Goal: Information Seeking & Learning: Check status

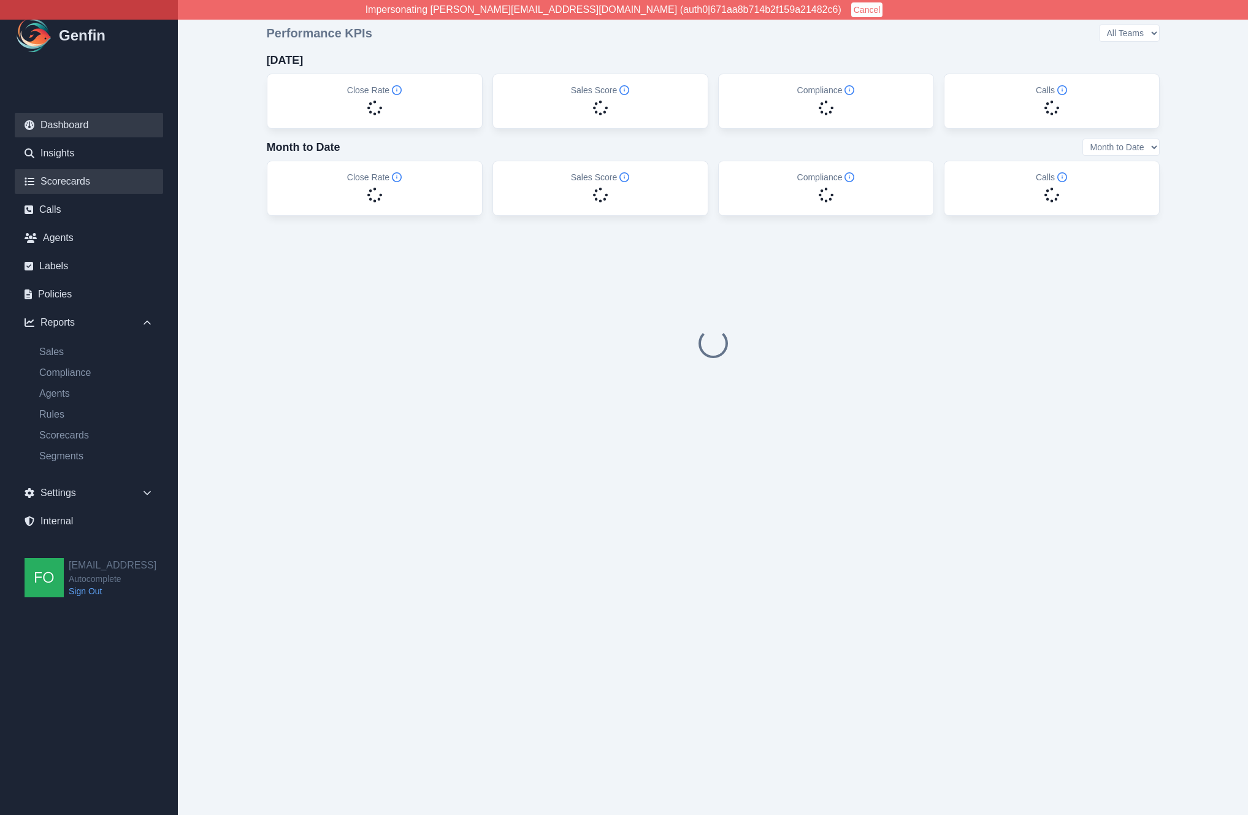
click at [101, 180] on link "Scorecards" at bounding box center [89, 181] width 148 height 25
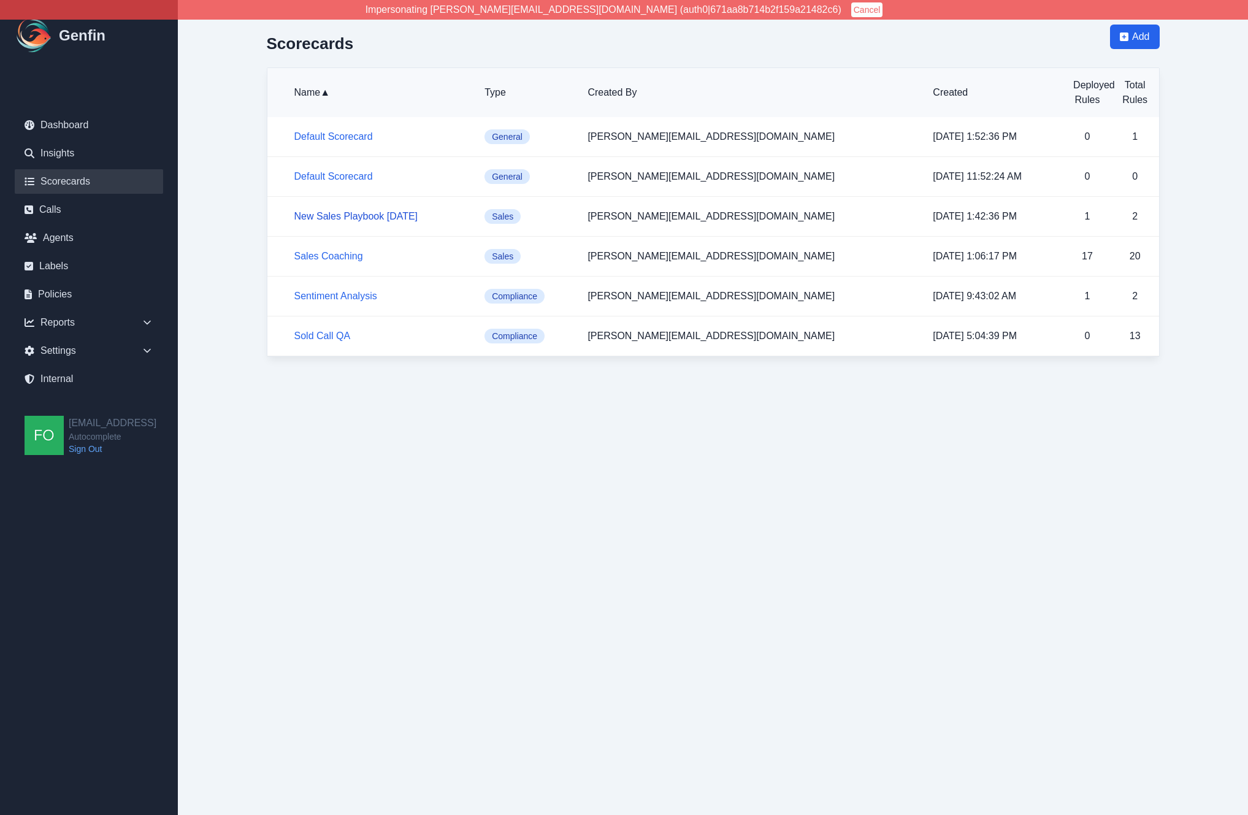
click at [346, 216] on link "New Sales Playbook [DATE]" at bounding box center [356, 216] width 124 height 10
click at [338, 256] on link "Sales Coaching" at bounding box center [328, 256] width 69 height 10
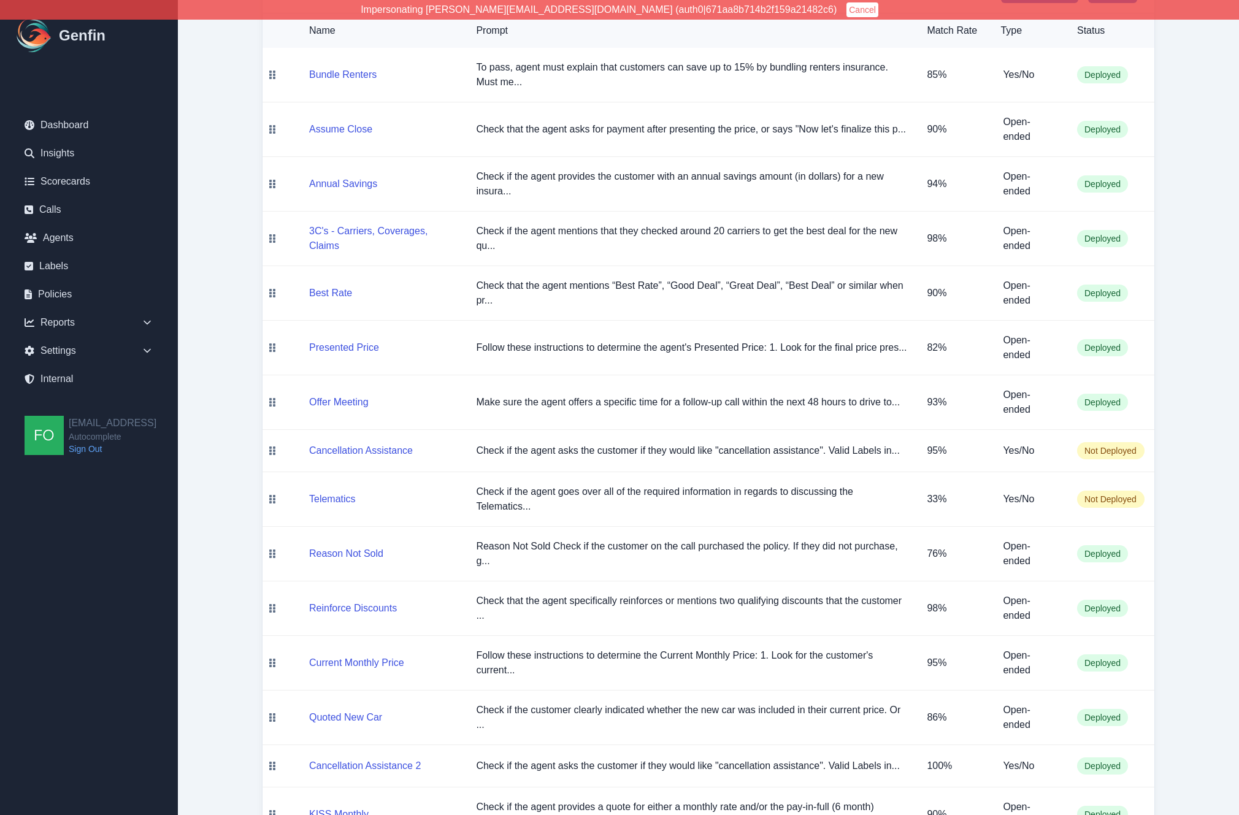
scroll to position [207, 0]
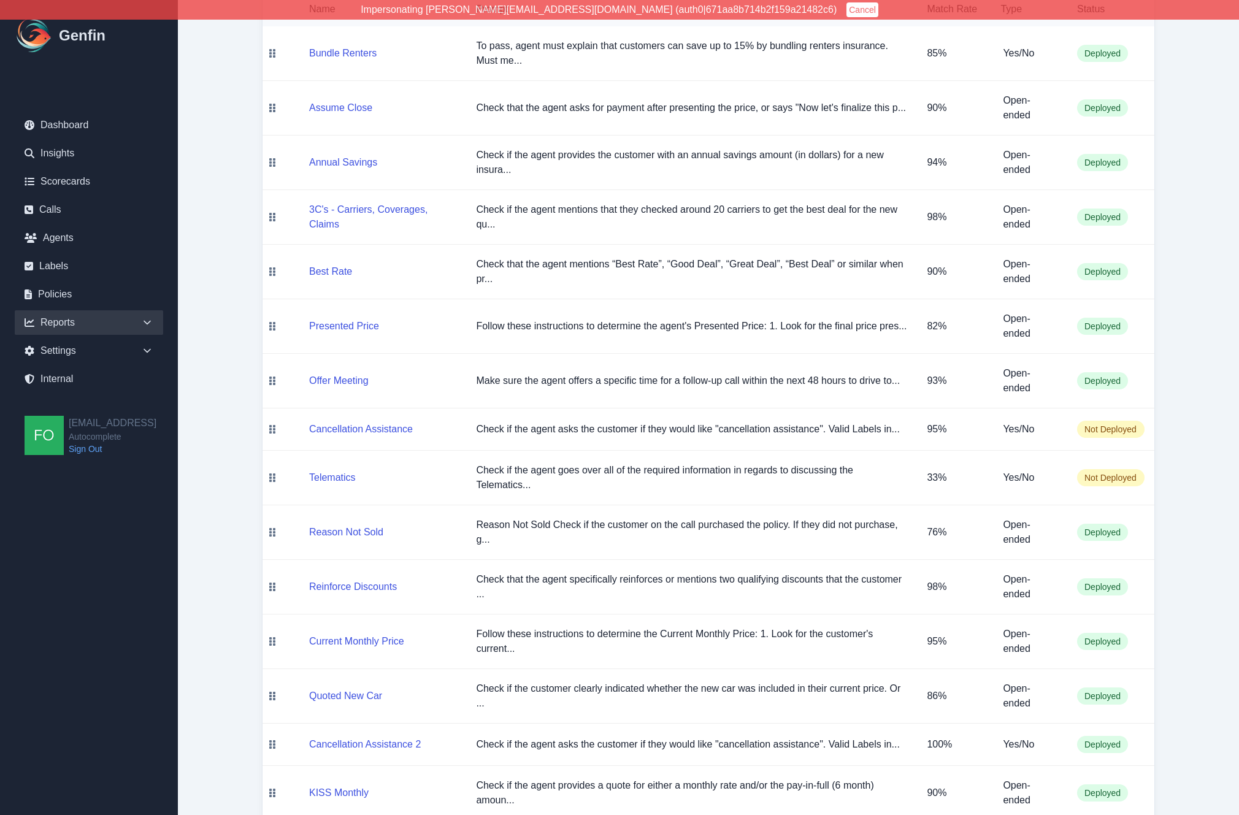
click at [125, 321] on div "Reports" at bounding box center [89, 322] width 148 height 25
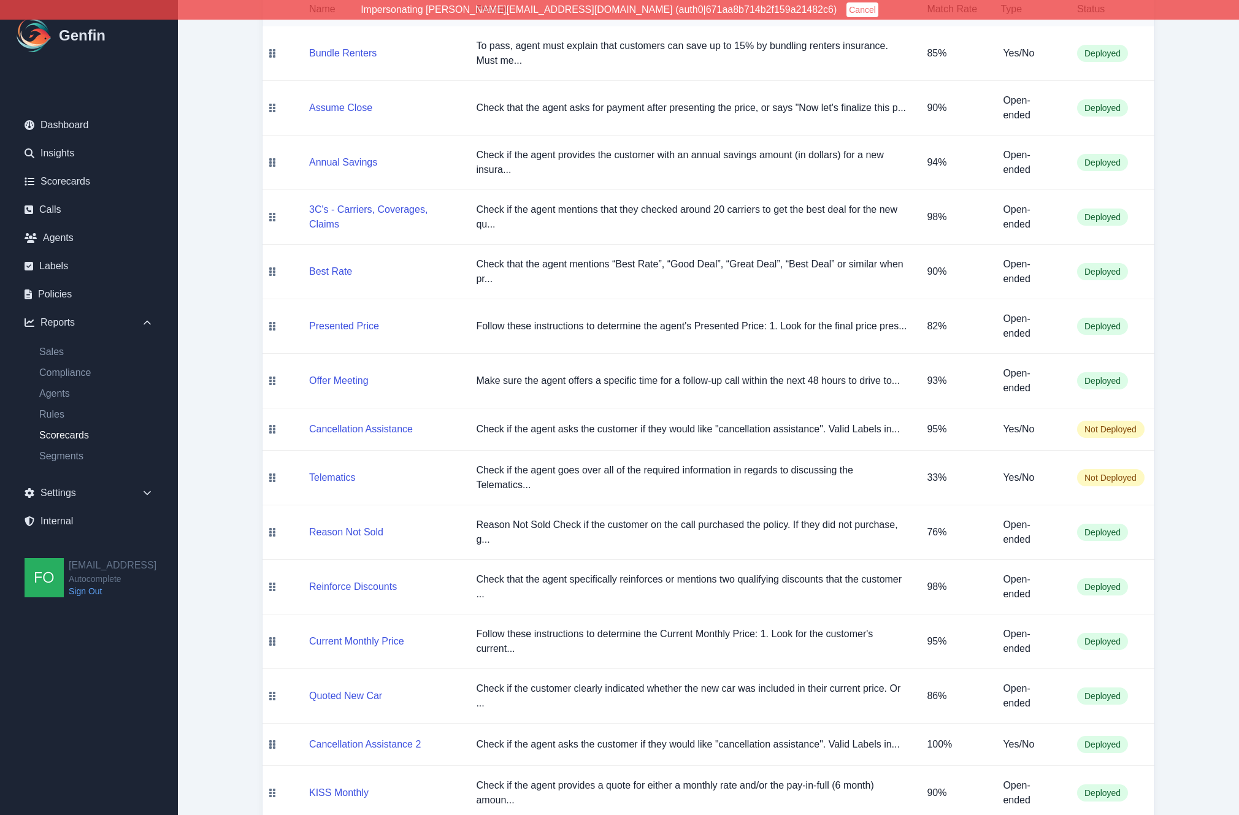
click at [75, 436] on link "Scorecards" at bounding box center [96, 435] width 134 height 15
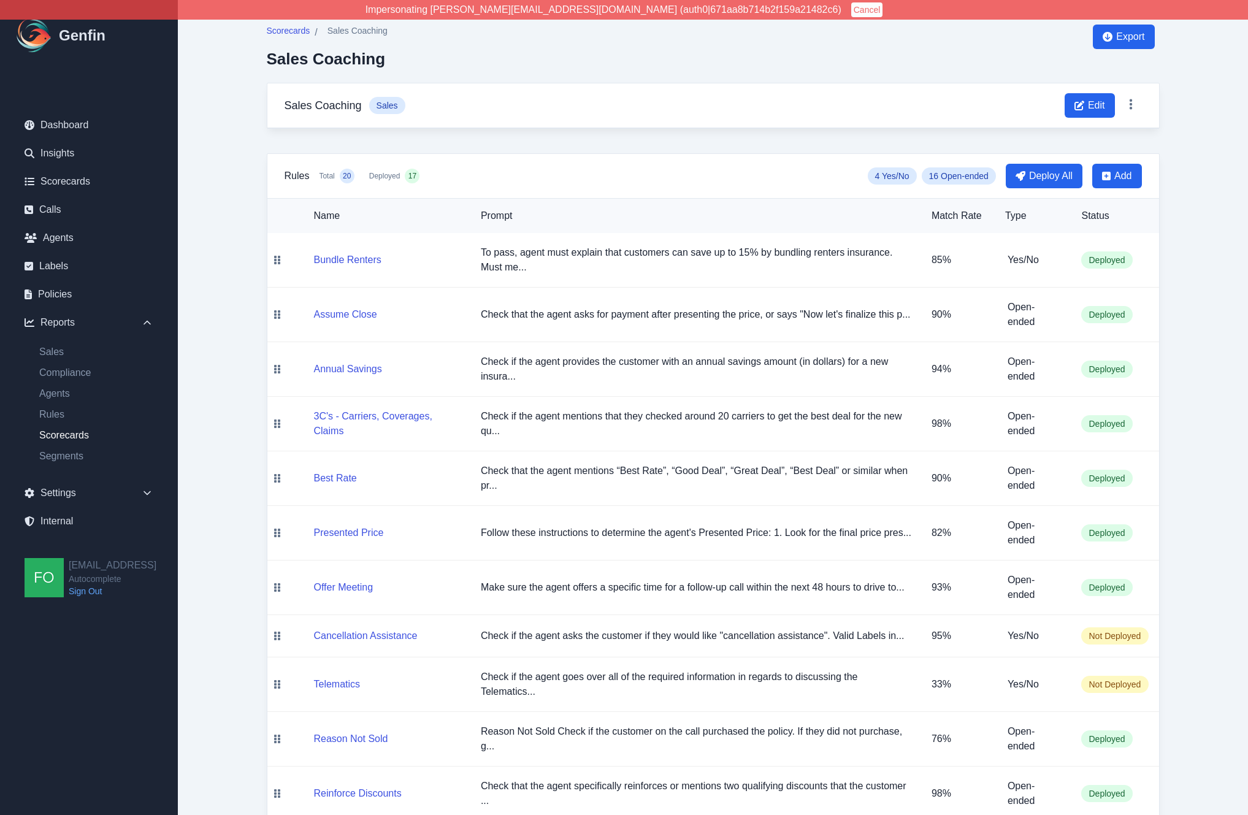
select select "14"
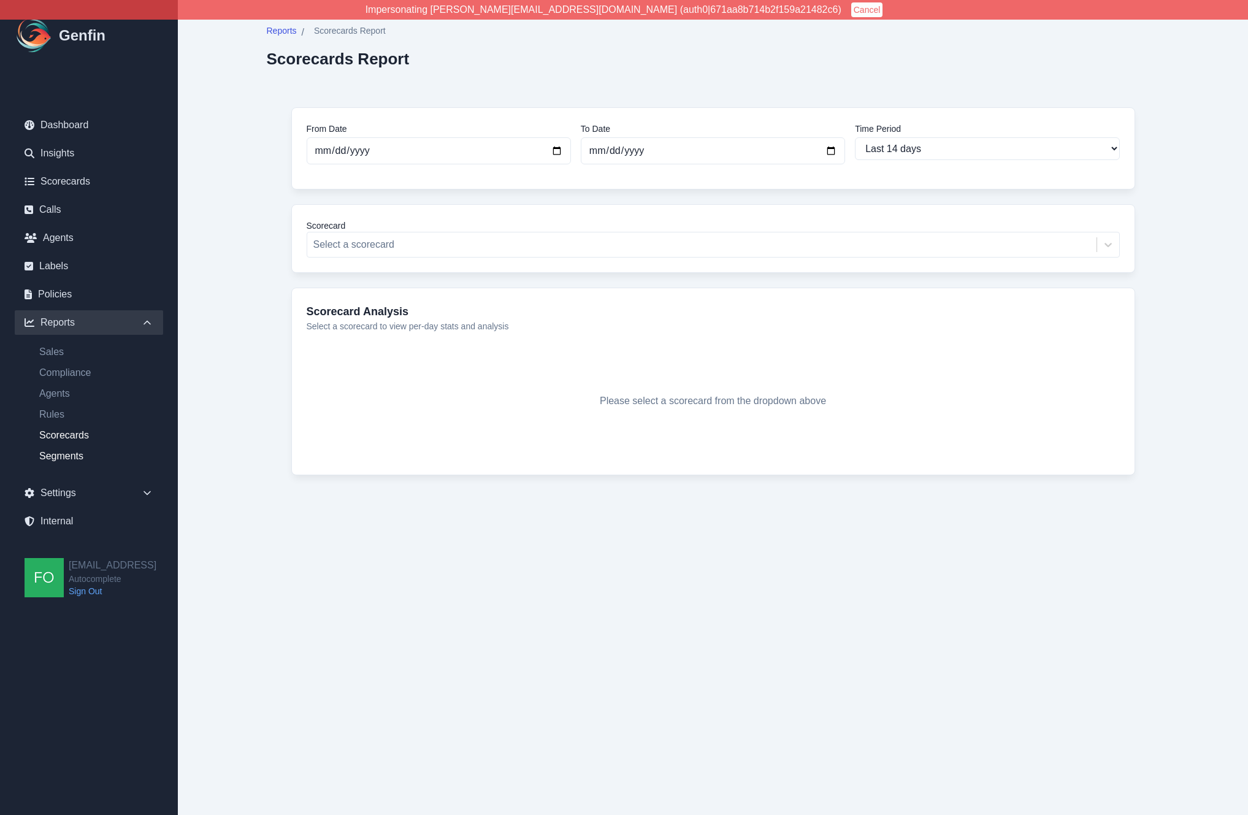
click at [71, 459] on link "Segments" at bounding box center [96, 456] width 134 height 15
select select "14"
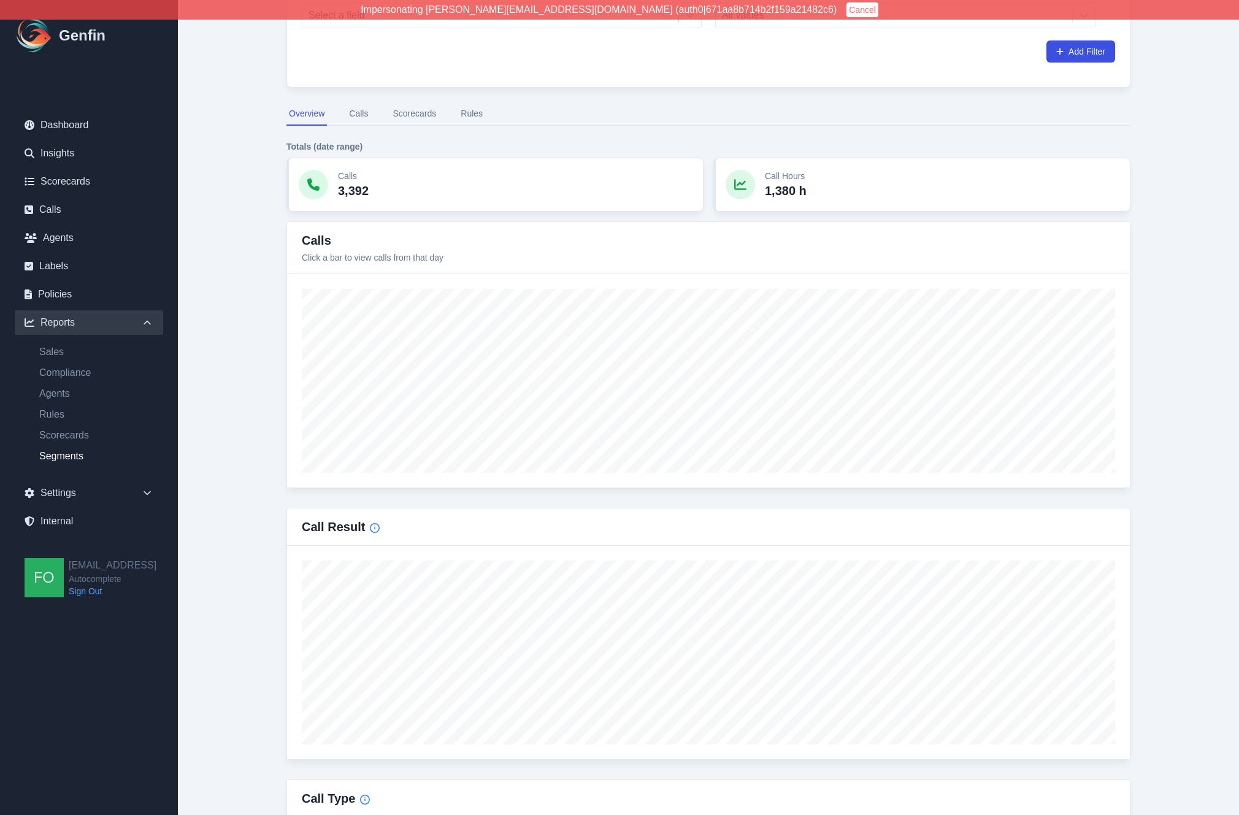
scroll to position [245, 0]
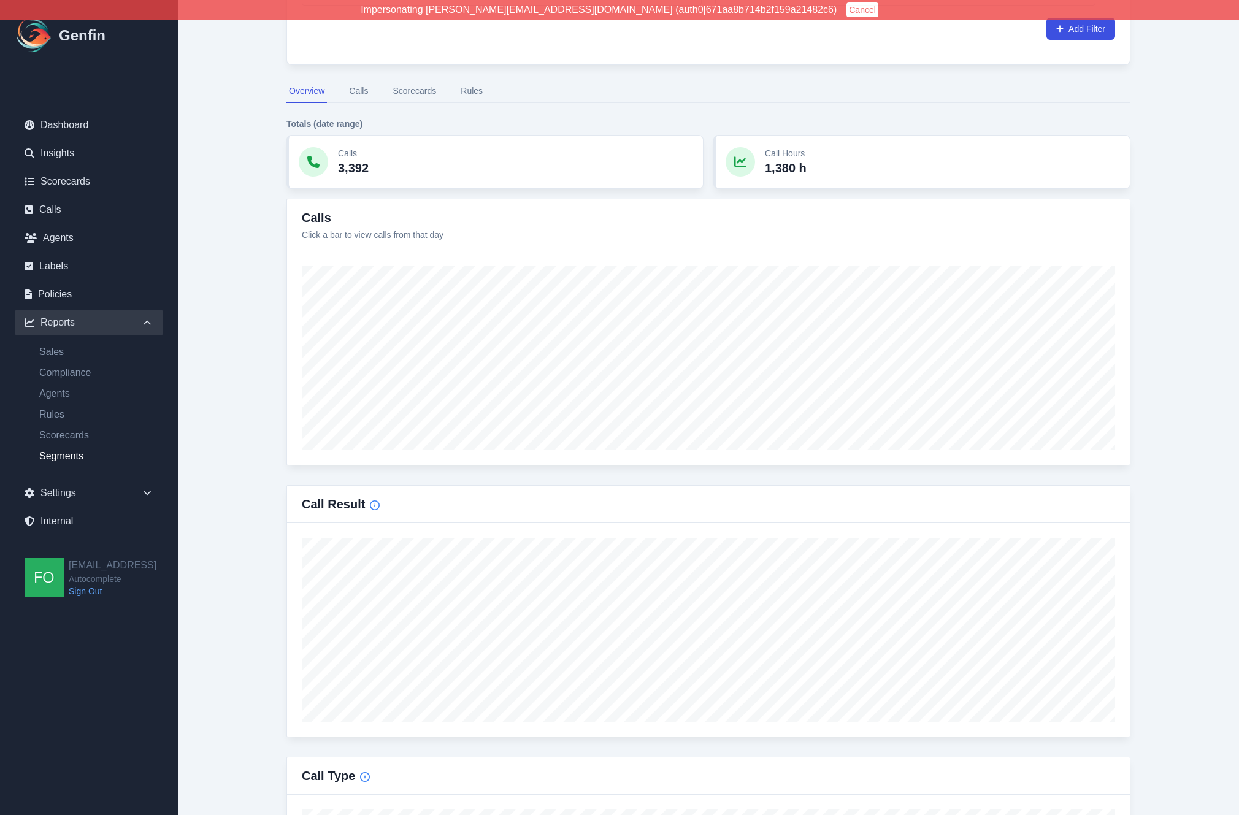
click at [415, 96] on button "Scorecards" at bounding box center [414, 91] width 48 height 23
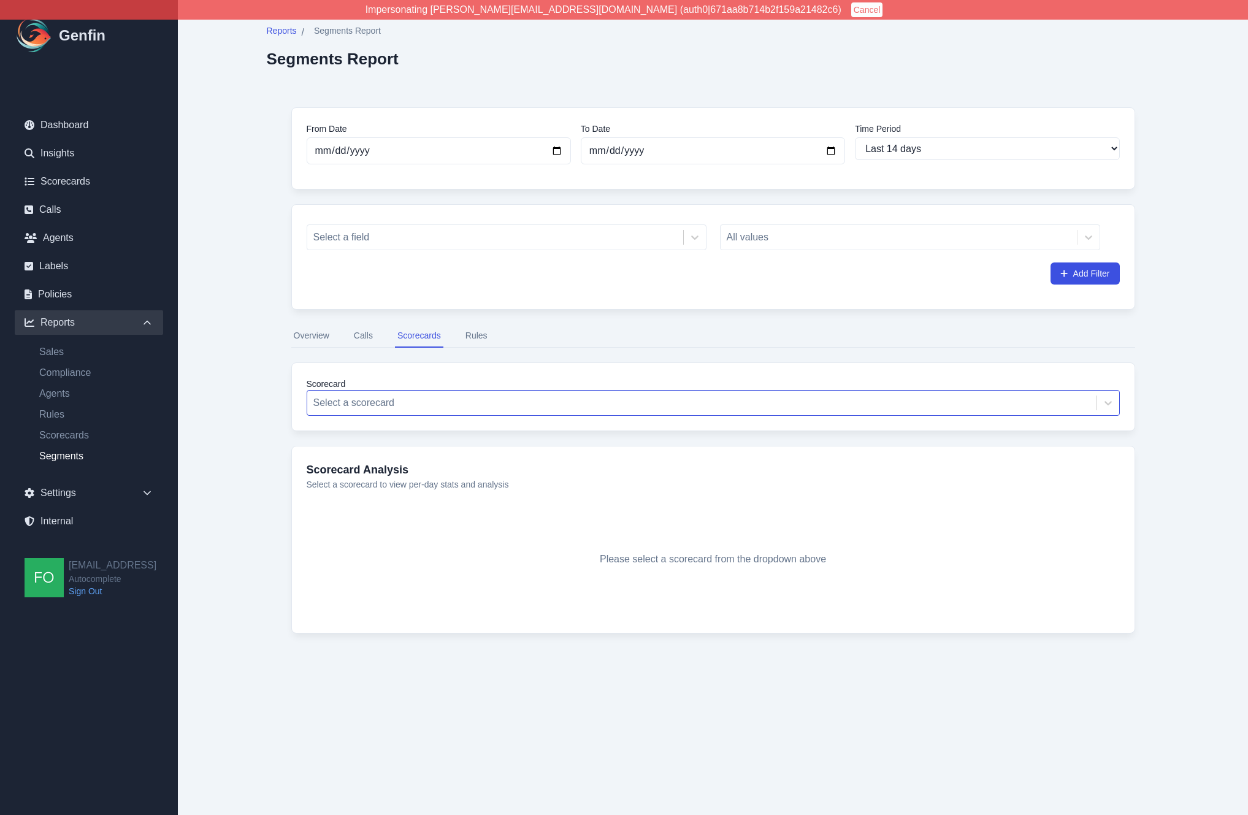
drag, startPoint x: 388, startPoint y: 393, endPoint x: 397, endPoint y: 402, distance: 13.0
click at [388, 393] on div "Select a scorecard" at bounding box center [701, 403] width 789 height 22
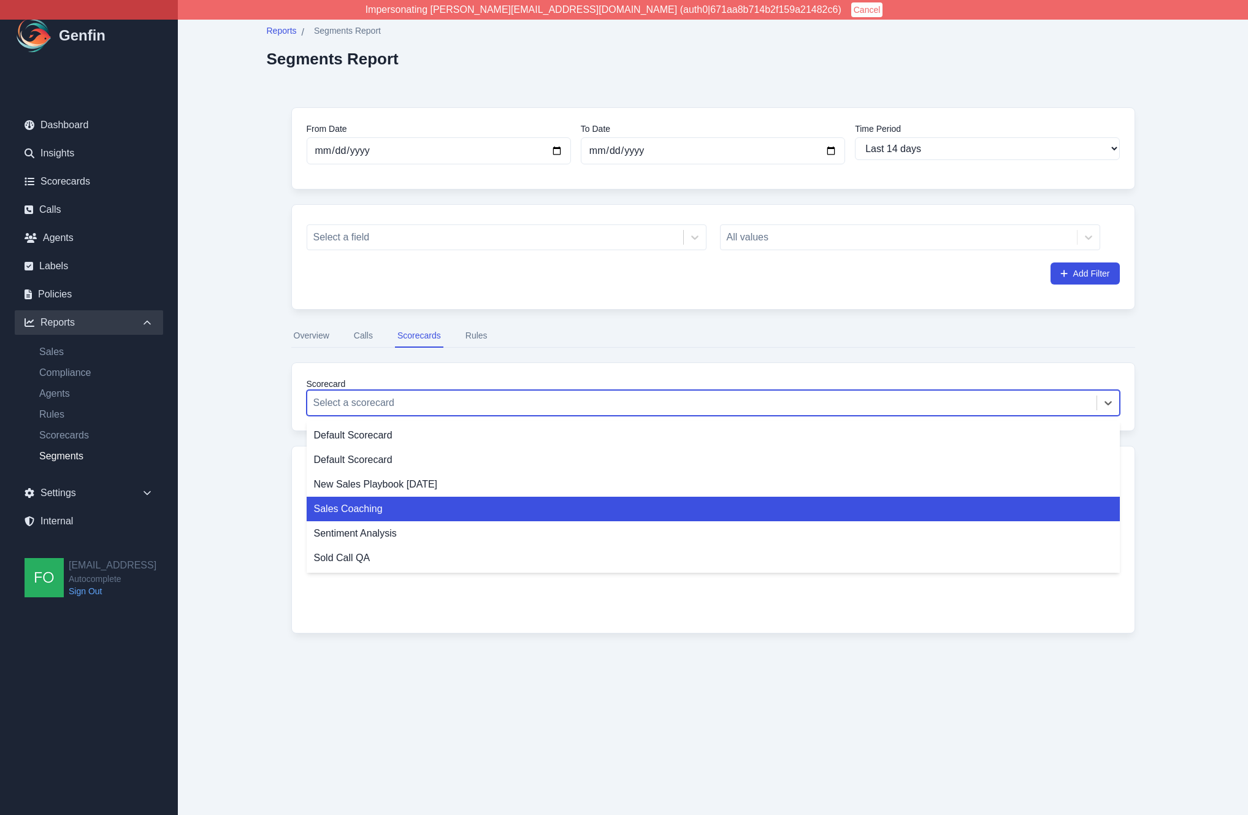
click at [367, 514] on div "Sales Coaching" at bounding box center [713, 509] width 813 height 25
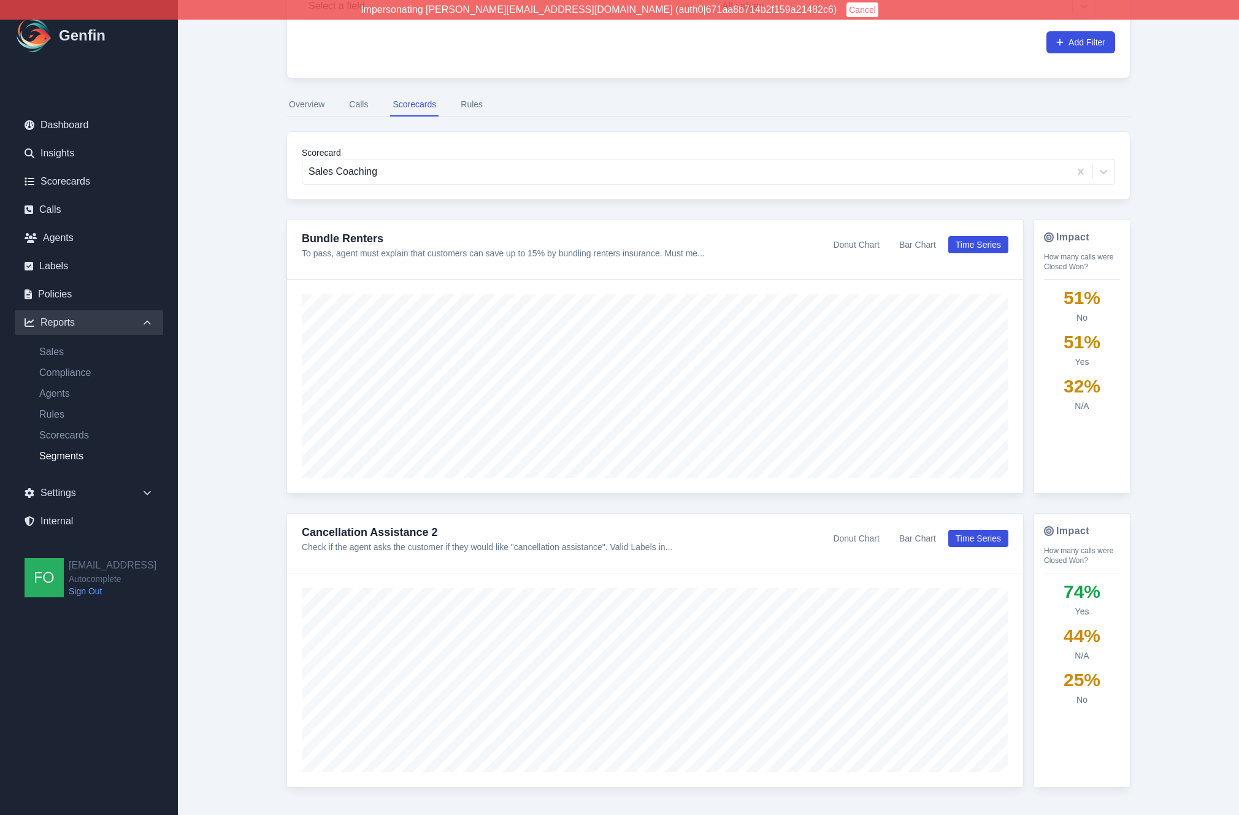
scroll to position [272, 0]
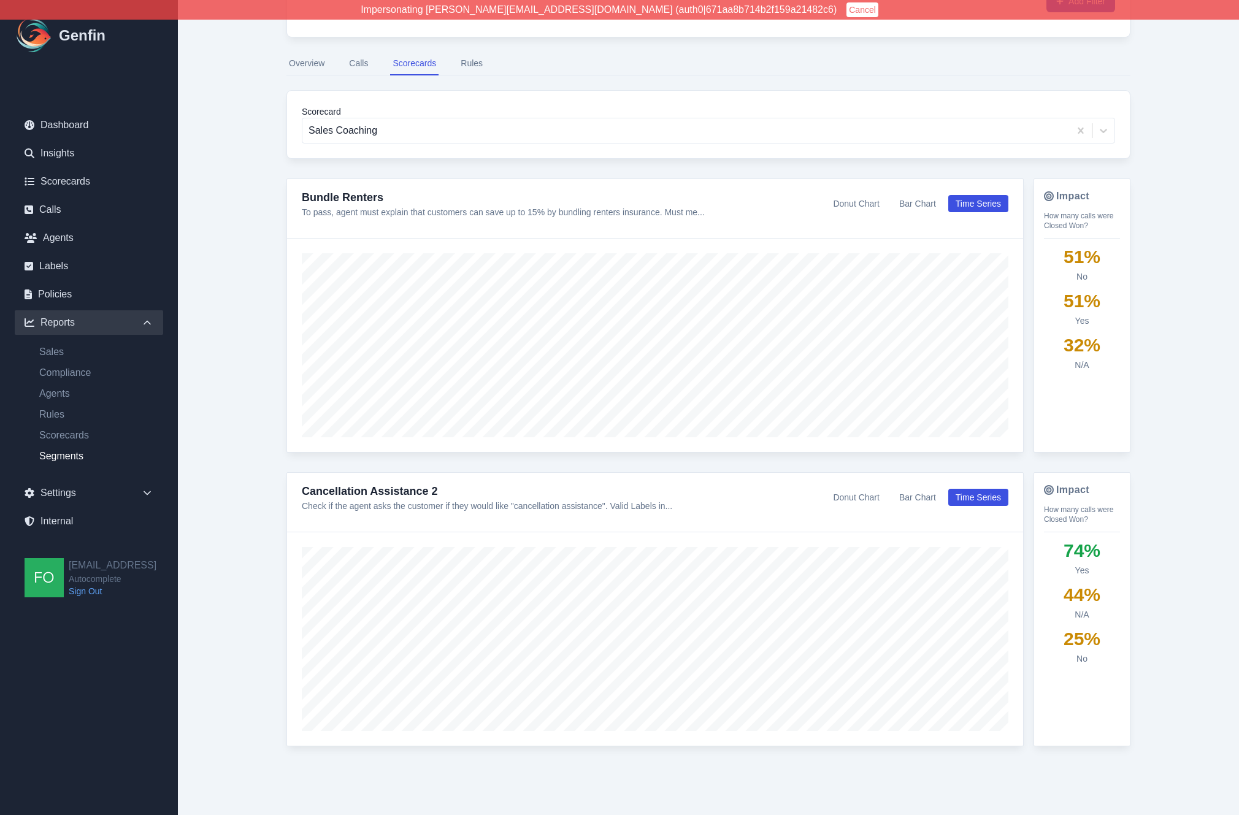
click at [264, 262] on div "From Date [DATE] To Date [DATE] Time Period Last 7 days Last 14 days Last 30 da…" at bounding box center [708, 300] width 893 height 980
click at [258, 277] on div "Reports / Segments Report Segments Report From Date [DATE] To Date [DATE] Time …" at bounding box center [708, 271] width 942 height 1087
click at [251, 209] on div "Reports / Segments Report Segments Report From Date [DATE] To Date [DATE] Time …" at bounding box center [708, 271] width 942 height 1087
click at [251, 211] on div "Reports / Segments Report Segments Report From Date [DATE] To Date [DATE] Time …" at bounding box center [708, 271] width 942 height 1087
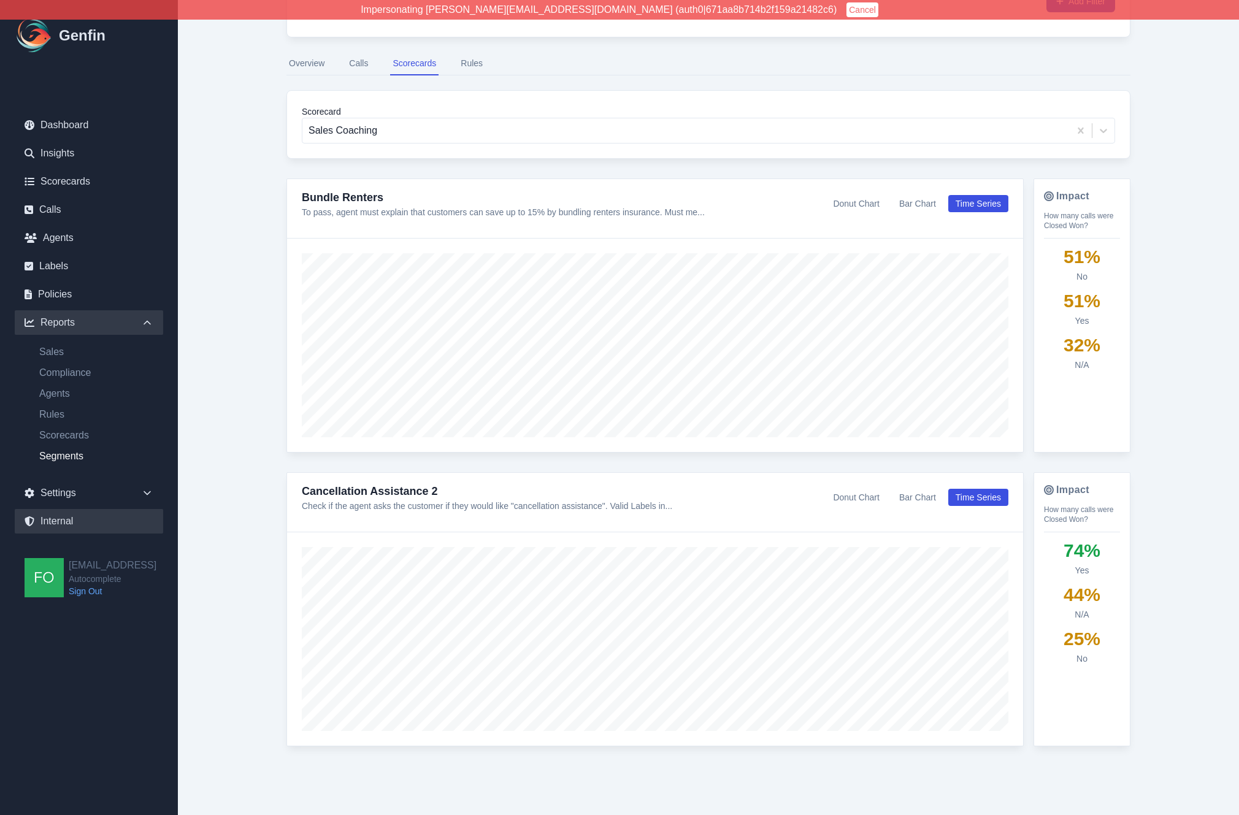
click at [67, 524] on link "Internal" at bounding box center [89, 521] width 148 height 25
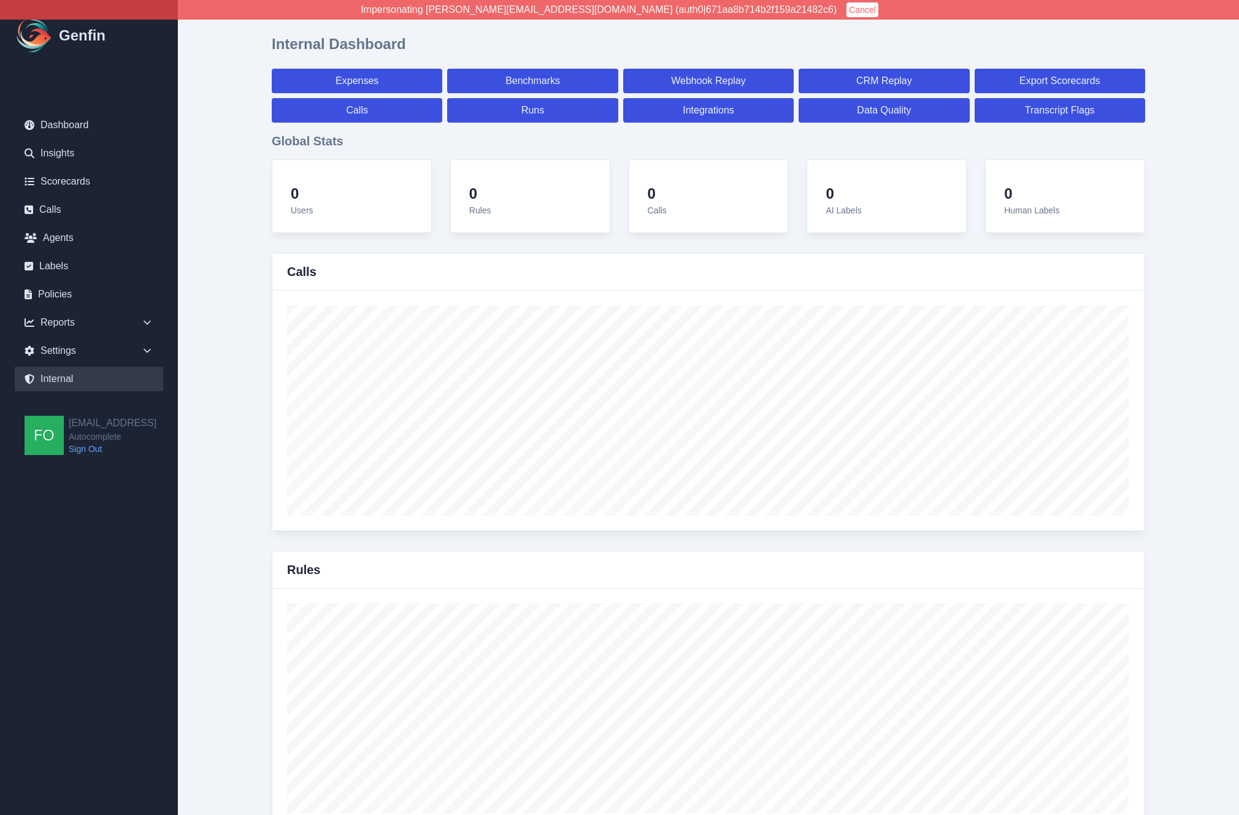
select select "paid"
select select "7"
select select "paid"
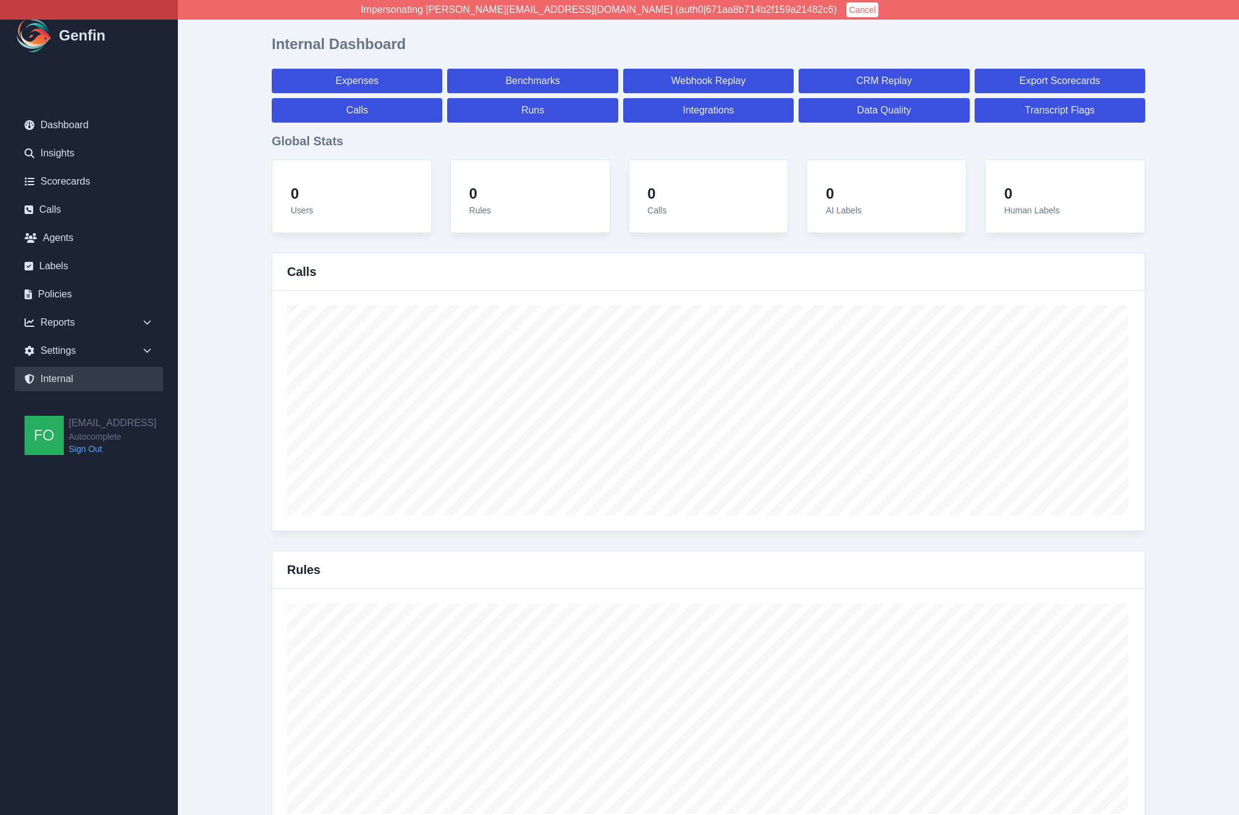
select select "7"
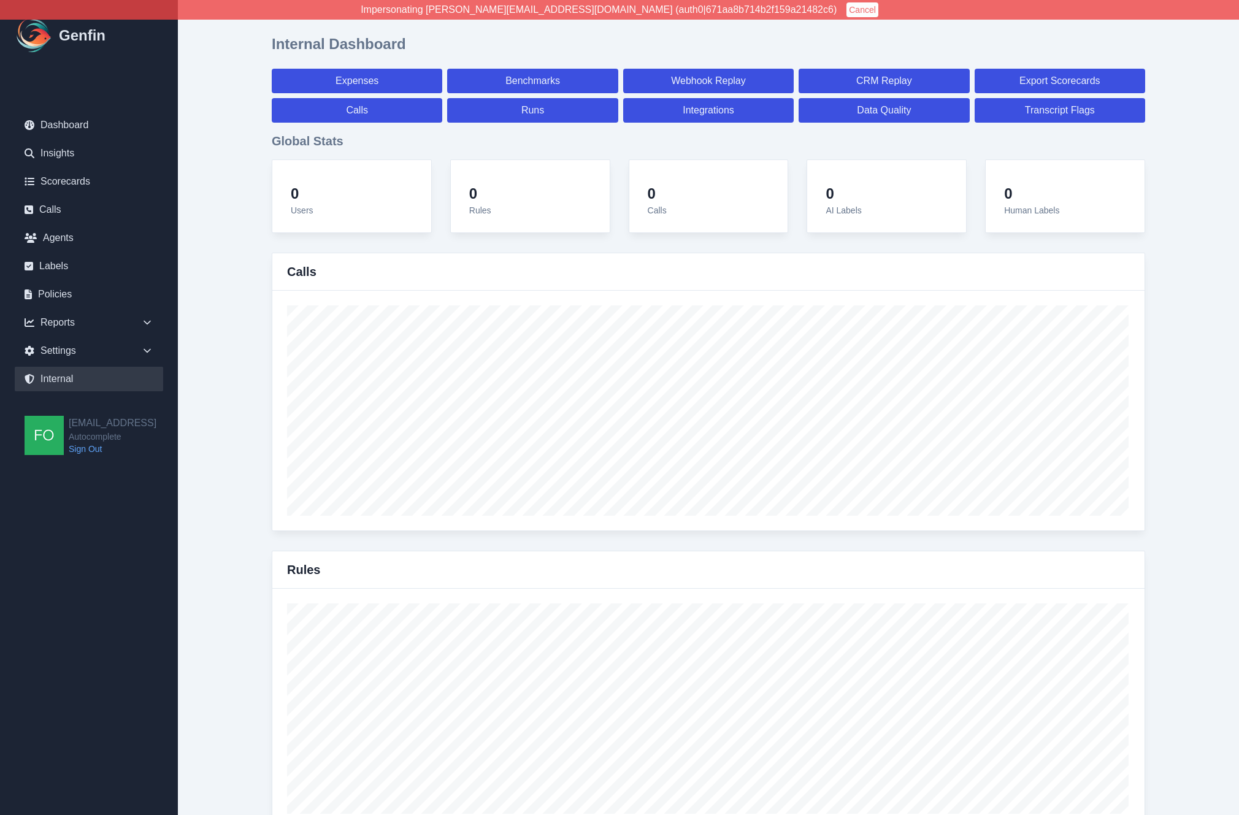
select select "7"
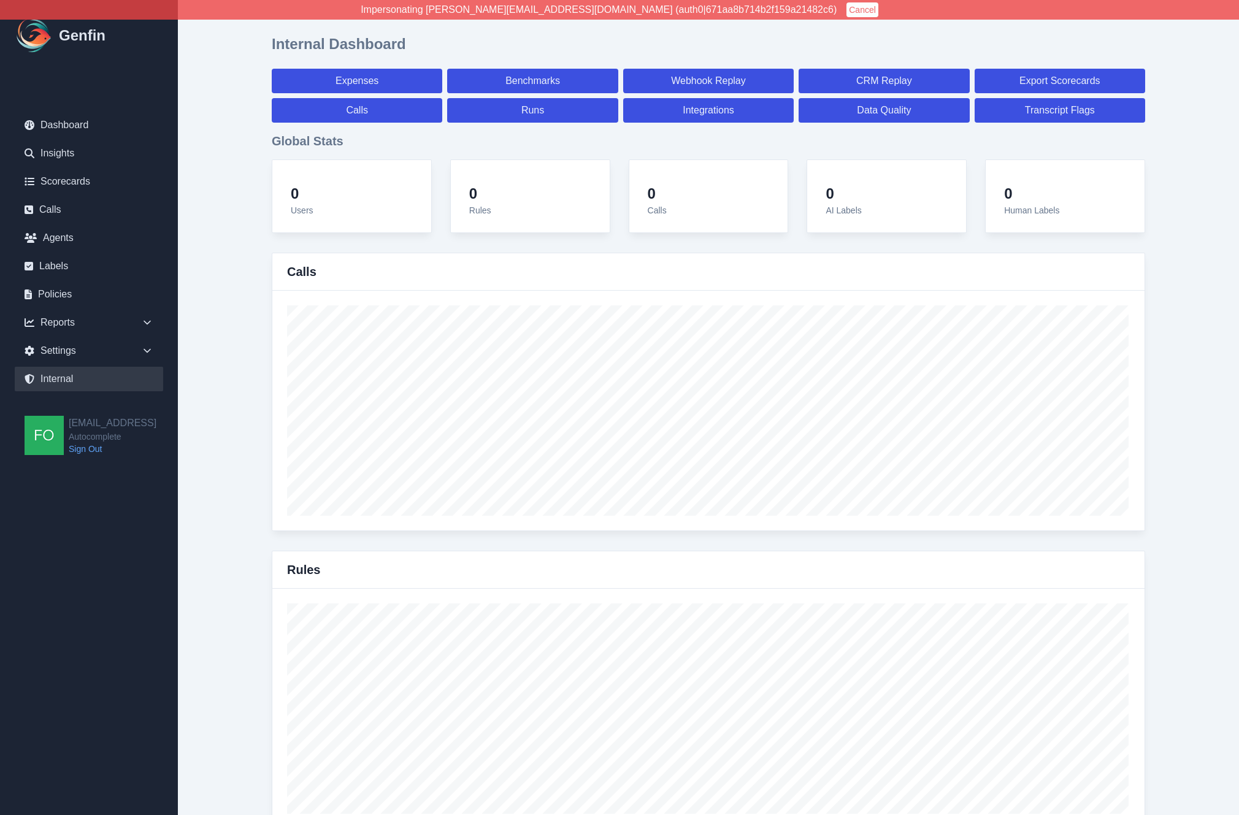
select select "7"
select select "paid"
select select "7"
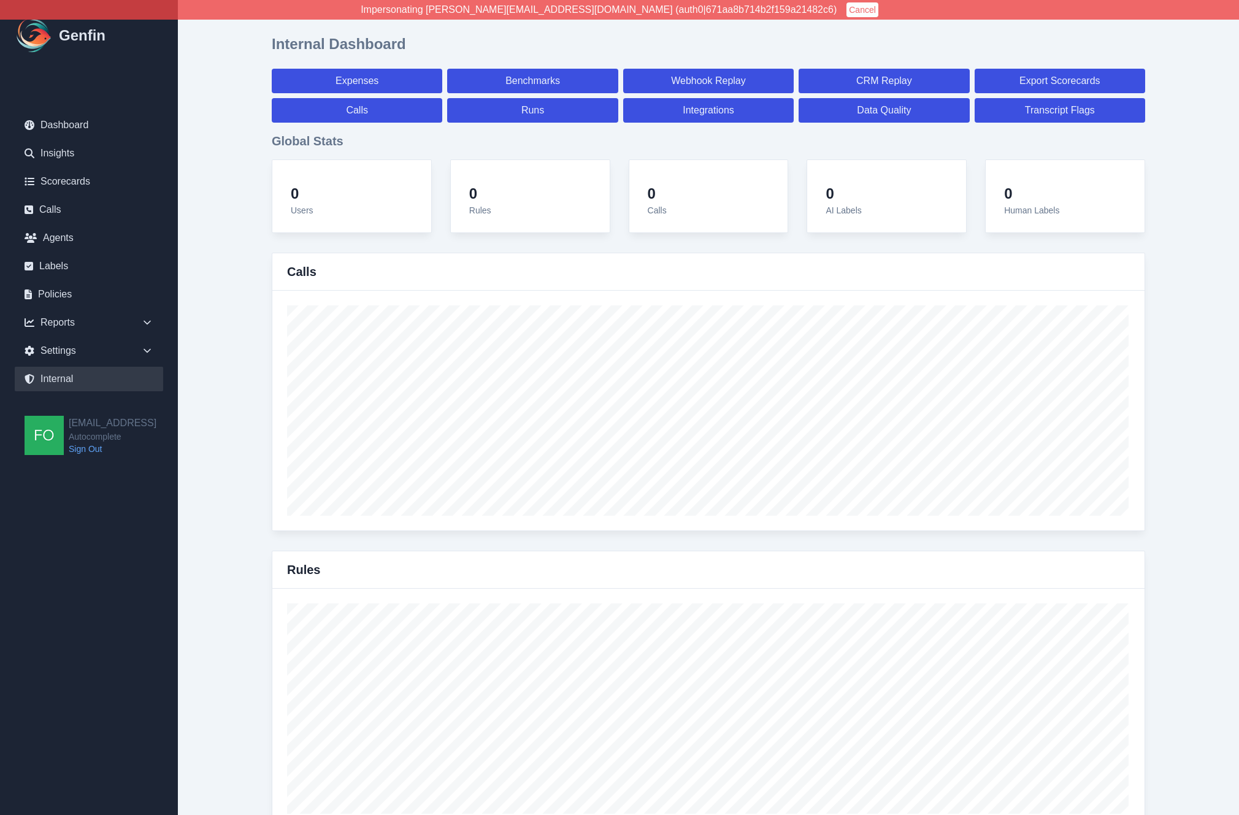
select select "7"
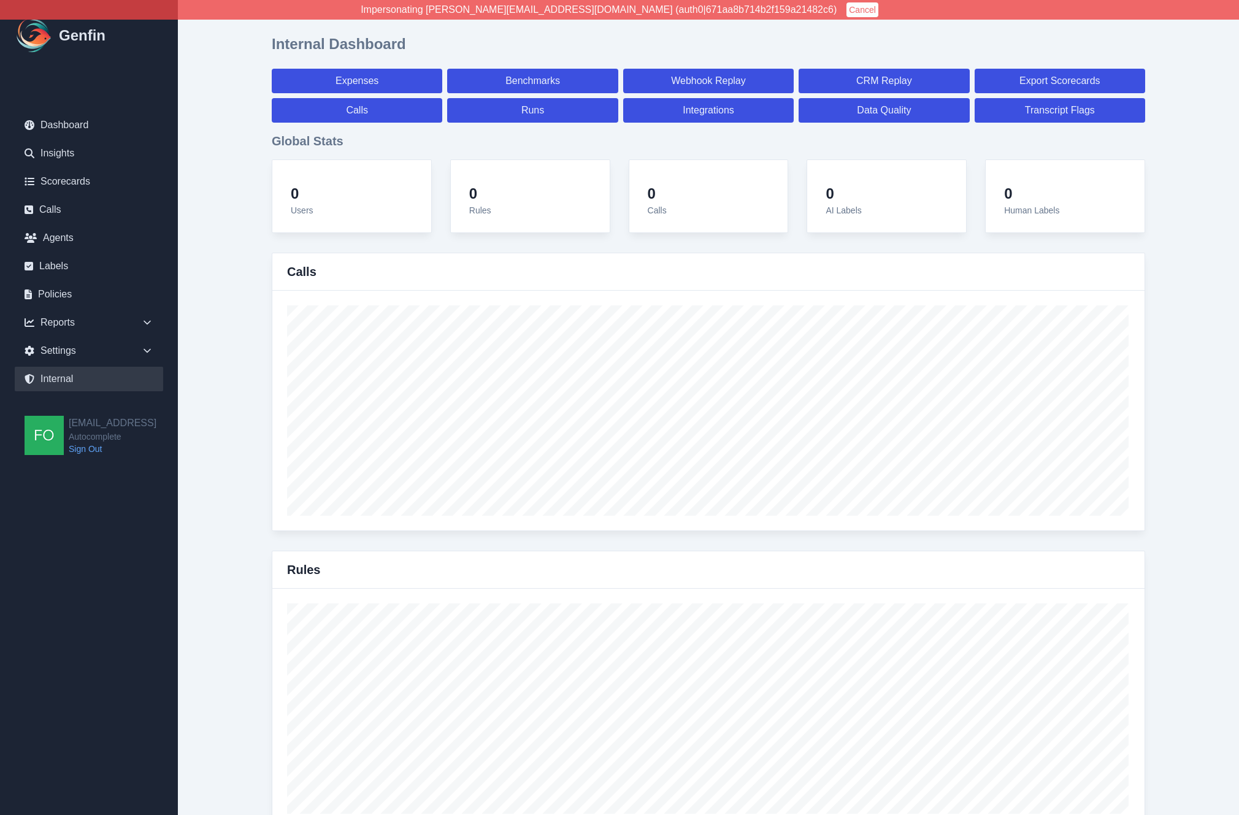
select select "7"
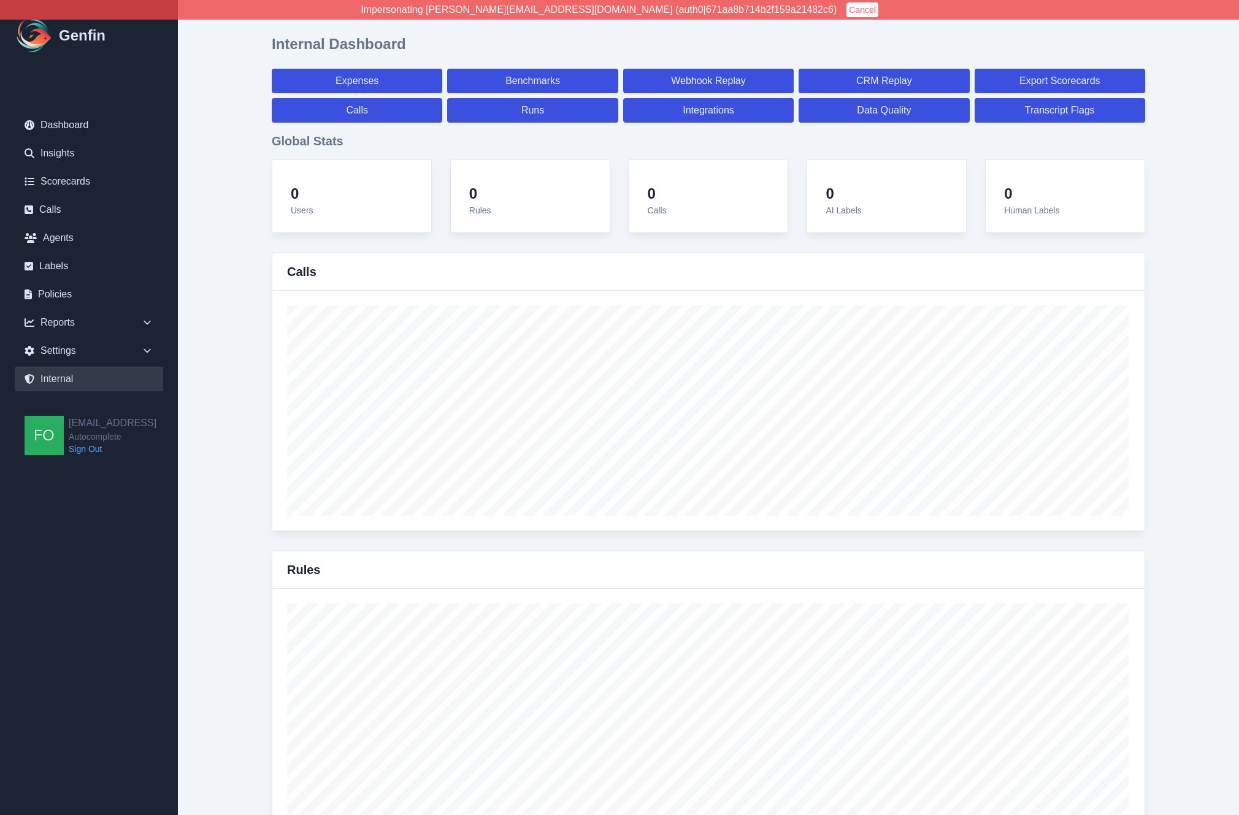
select select "7"
select select "paid"
select select "7"
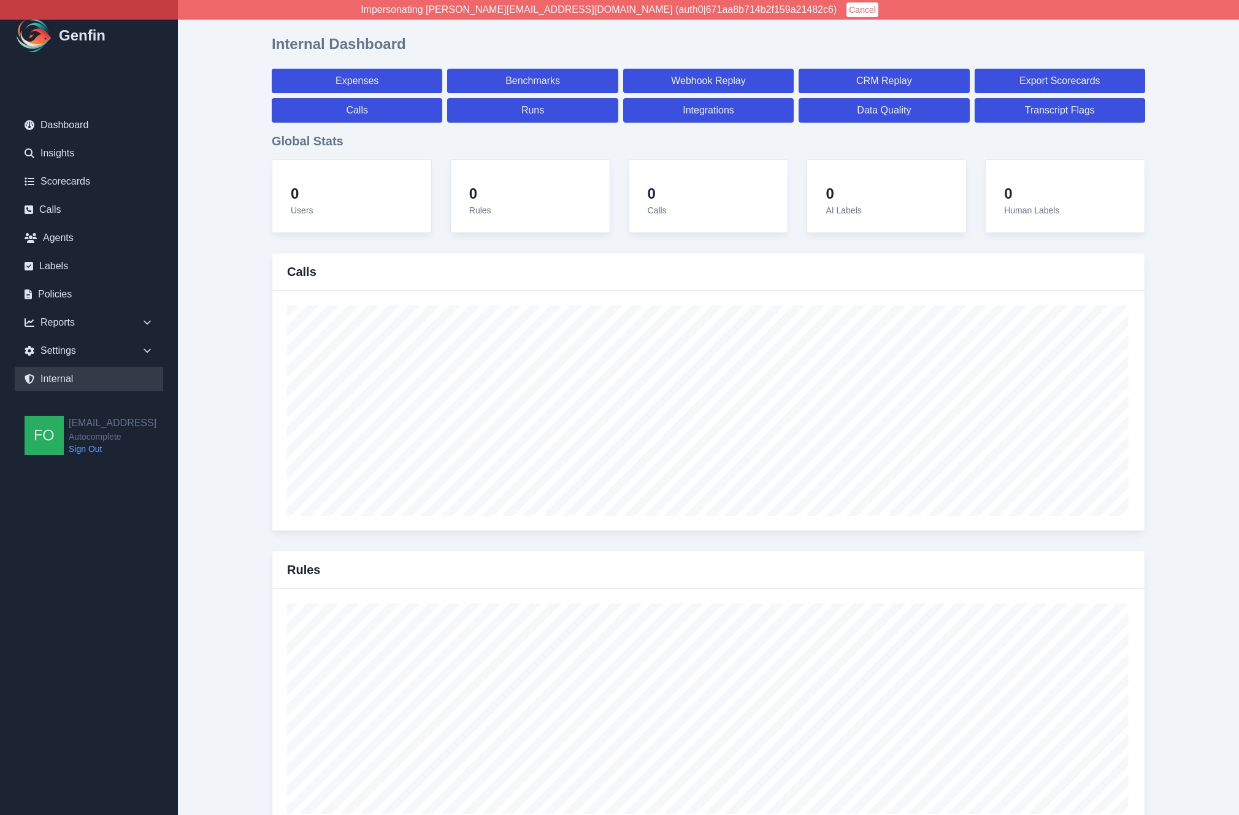
select select "paid"
select select "7"
select select "paid"
select select "7"
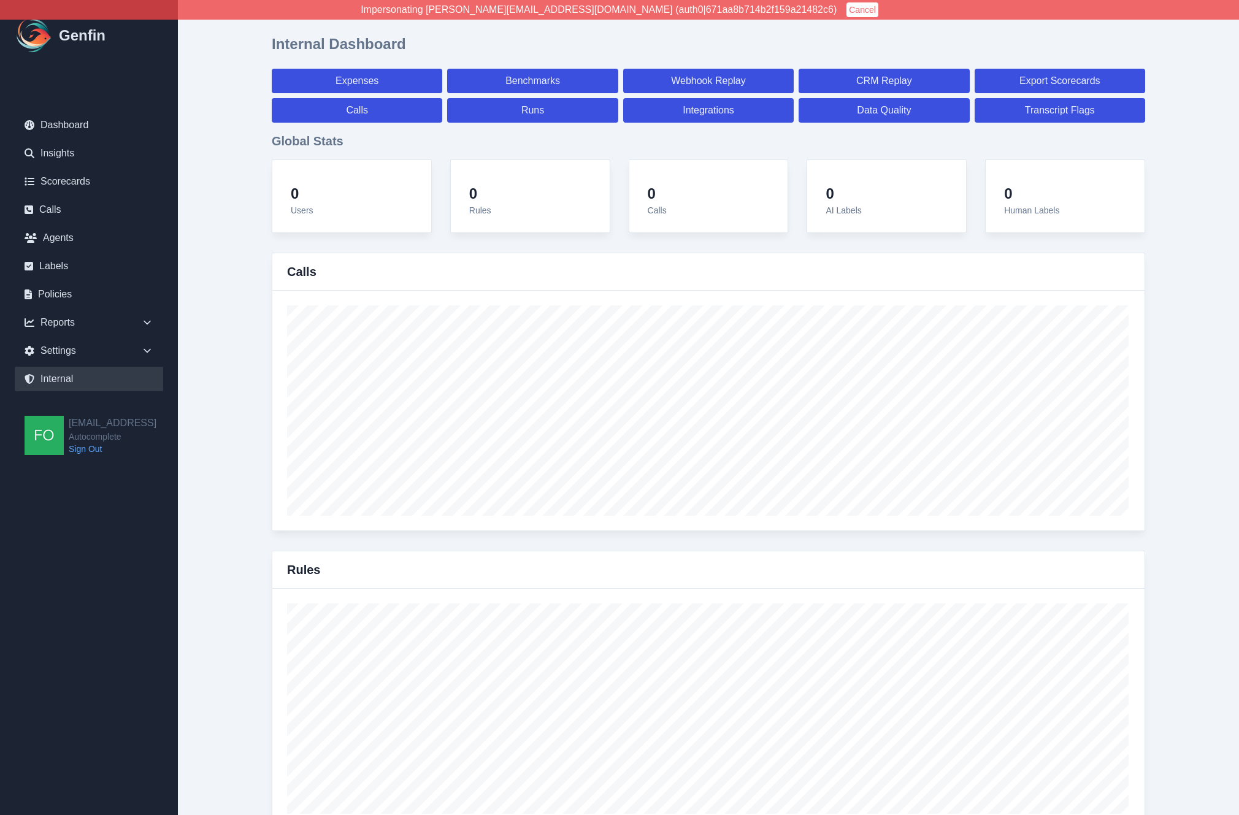
select select "7"
select select "paid"
select select "7"
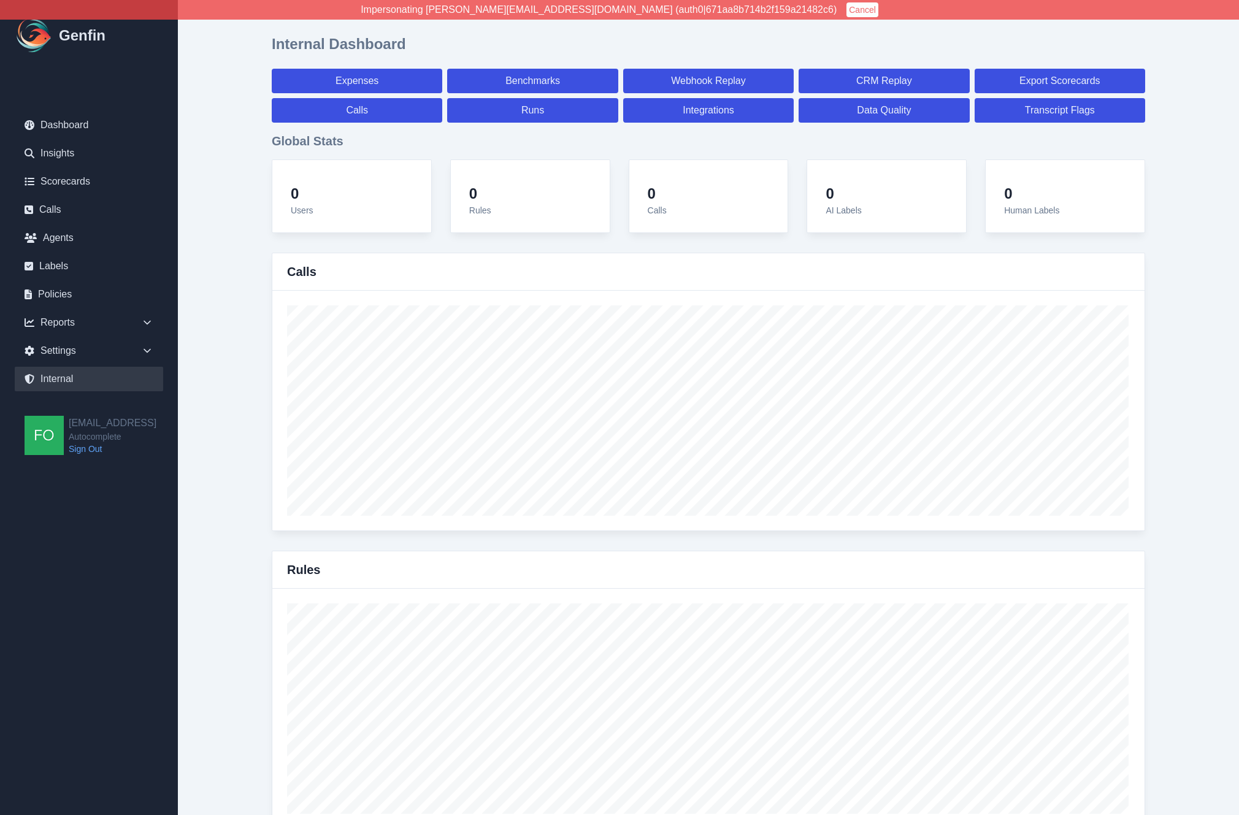
select select "7"
select select "paid"
select select "7"
select select "paid"
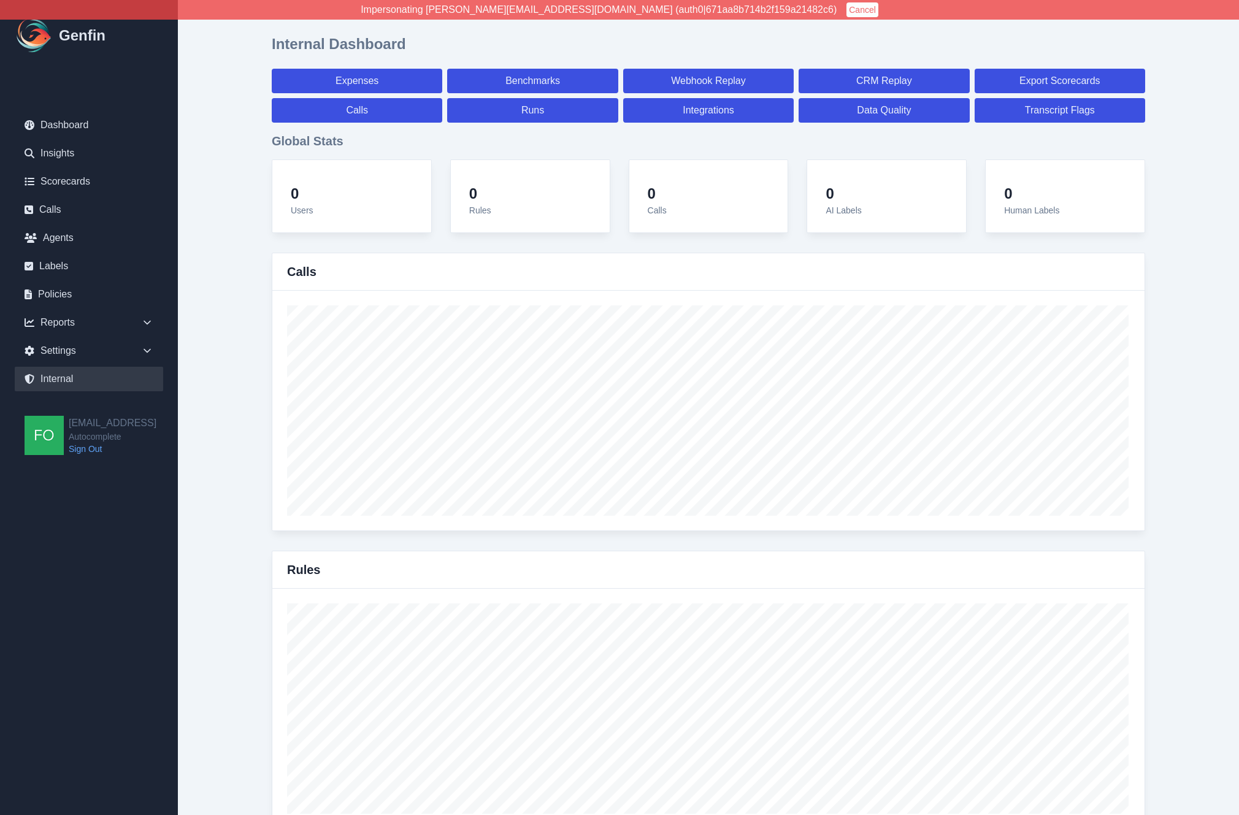
select select "7"
select select "paid"
select select "7"
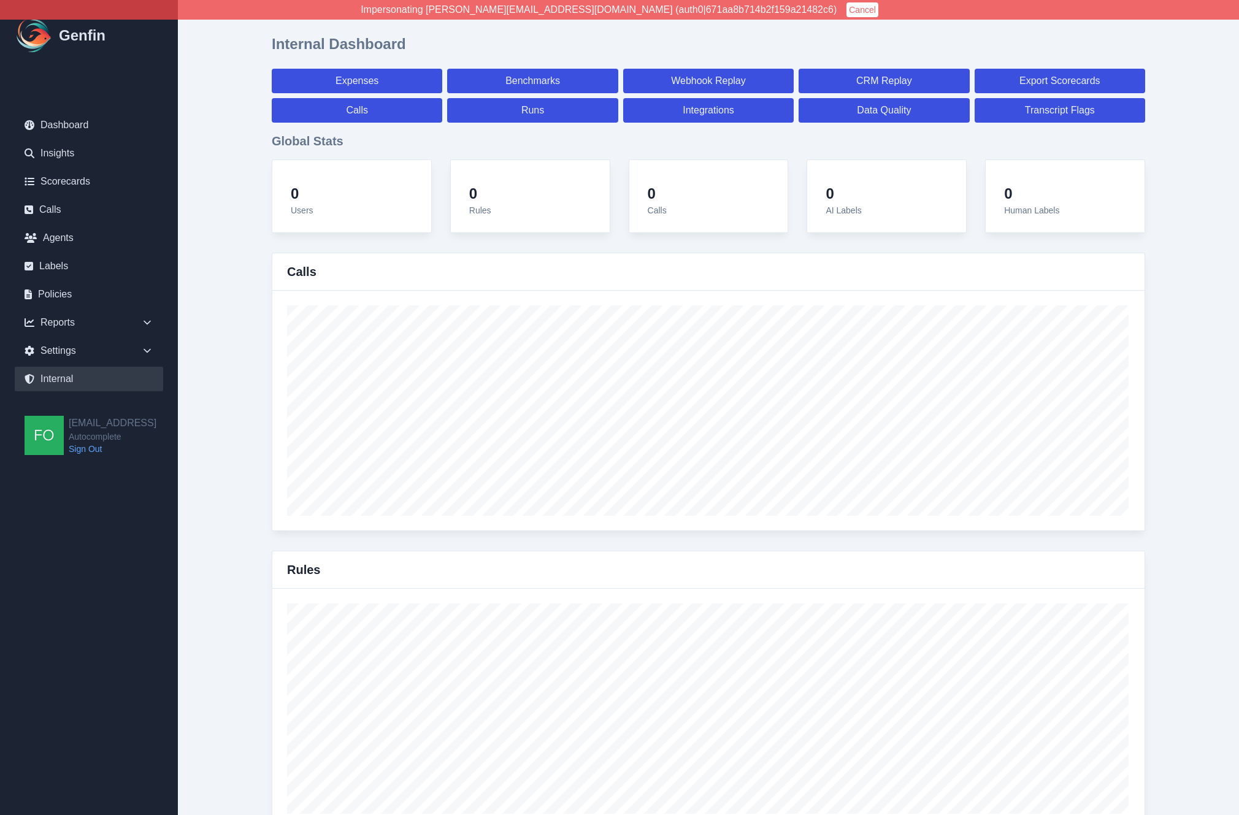
select select "7"
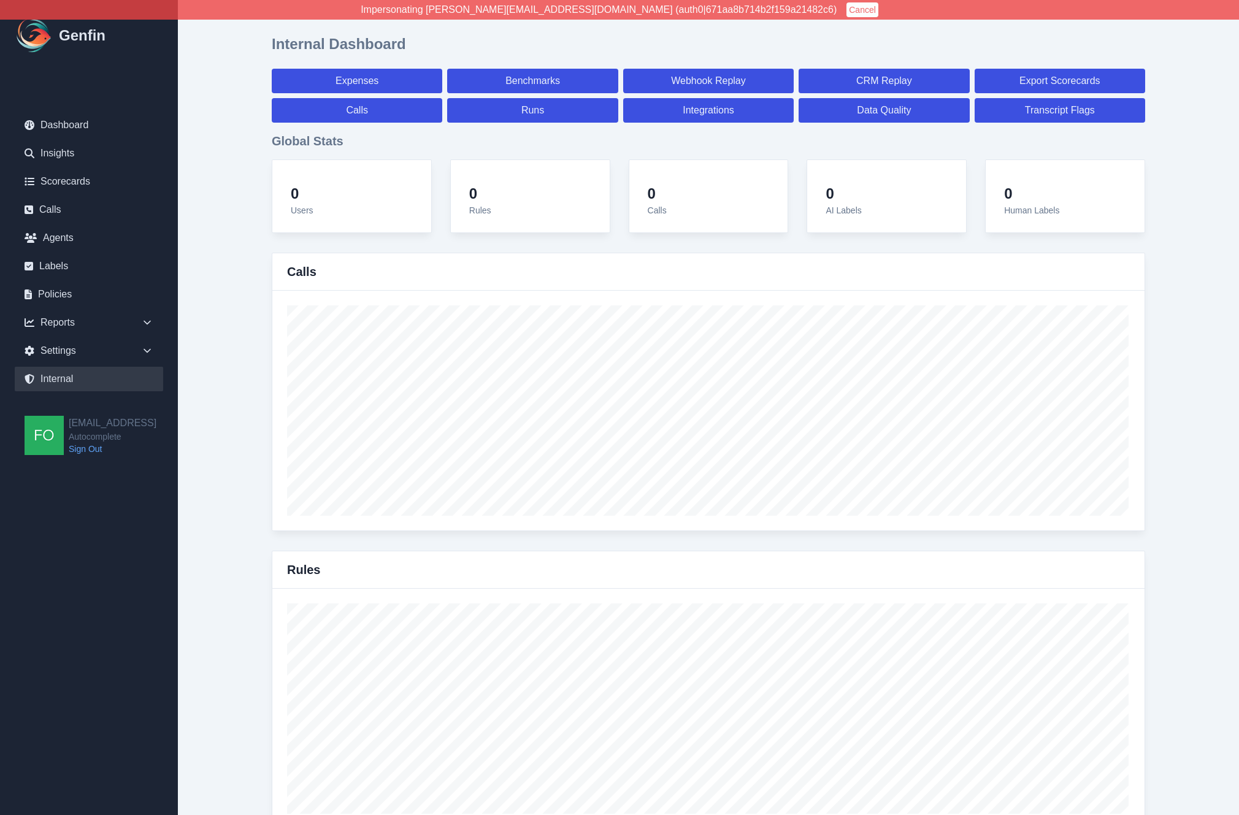
select select "paid"
select select "7"
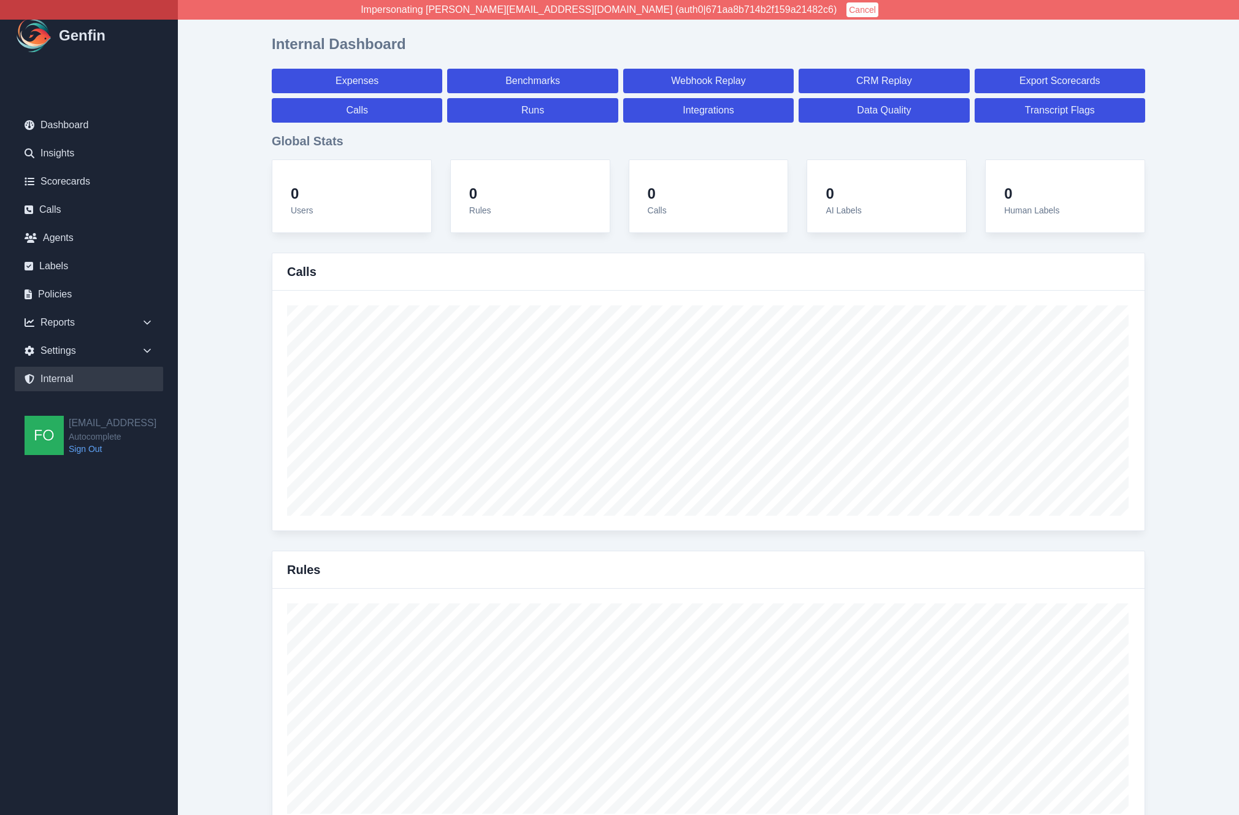
select select "paid"
select select "7"
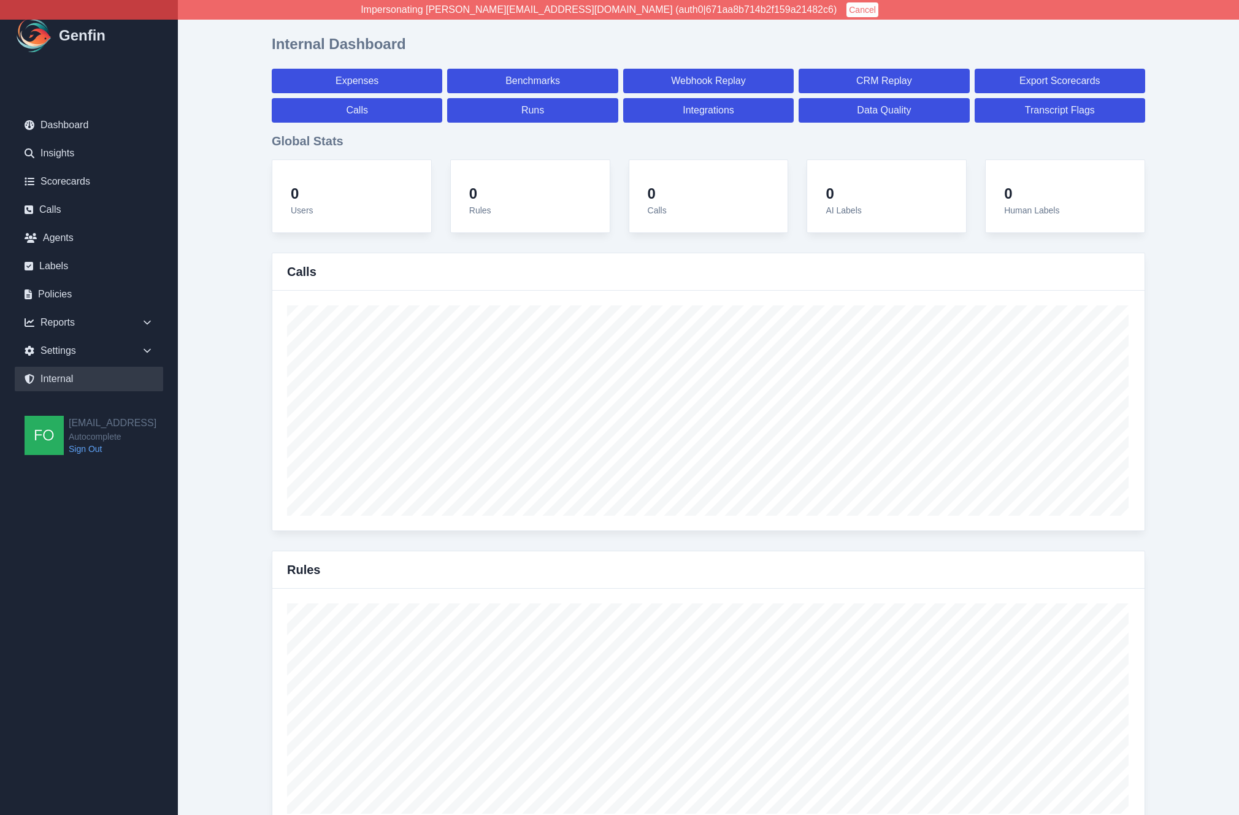
select select "7"
select select "paid"
select select "7"
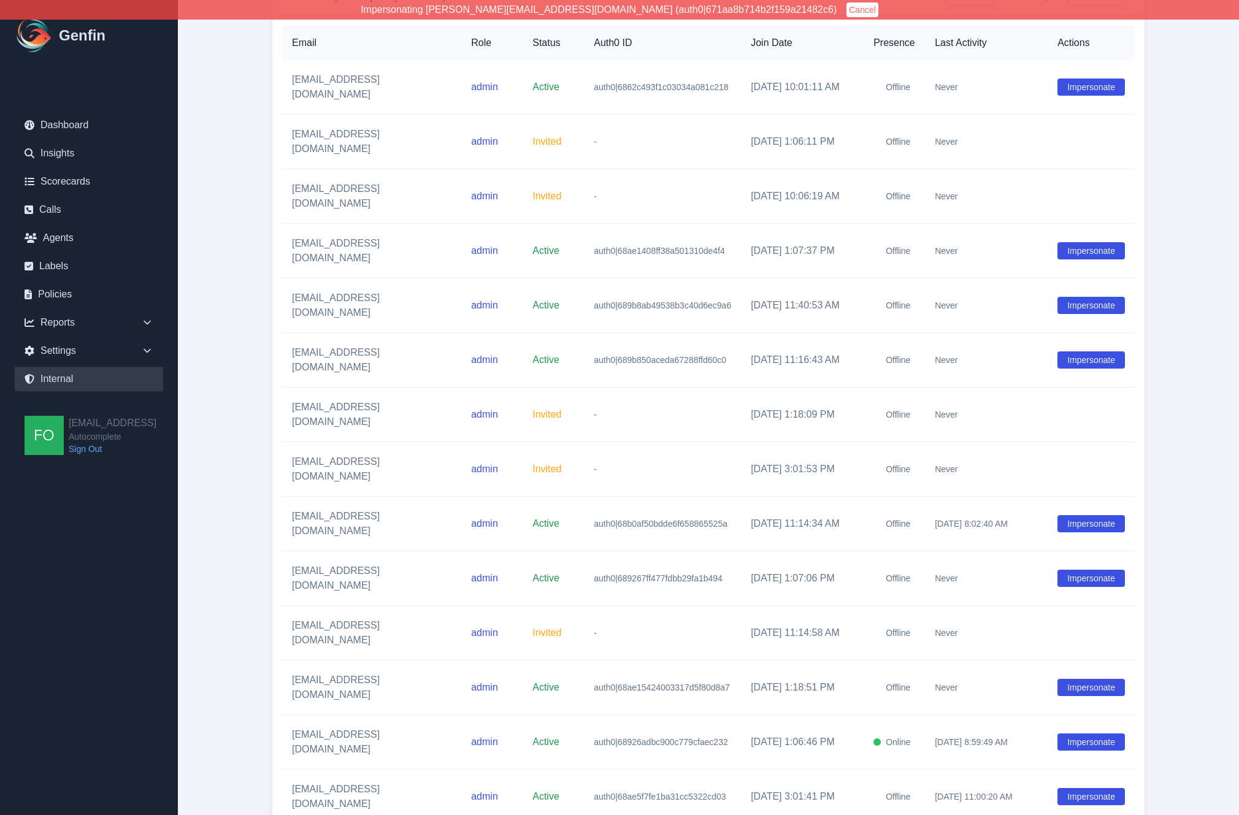
scroll to position [1782, 0]
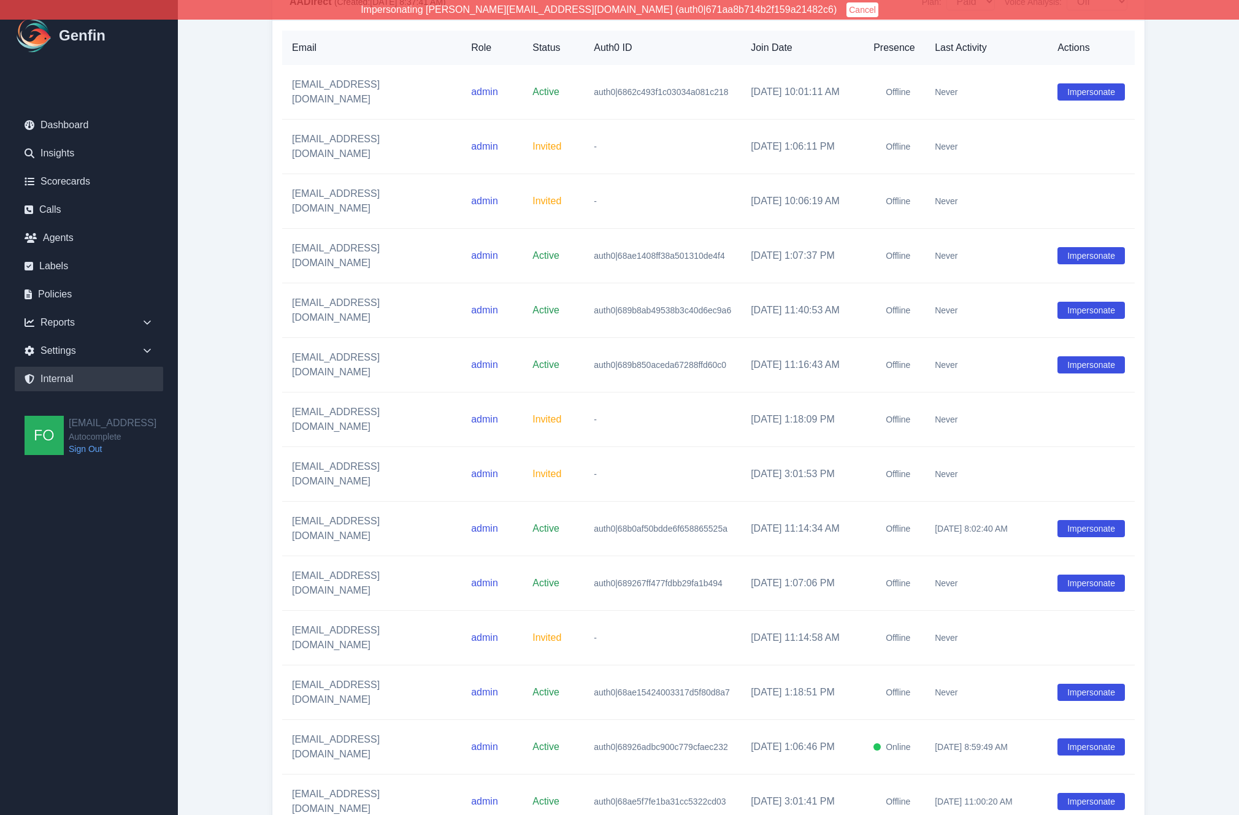
click at [121, 320] on div "Reports" at bounding box center [89, 322] width 148 height 25
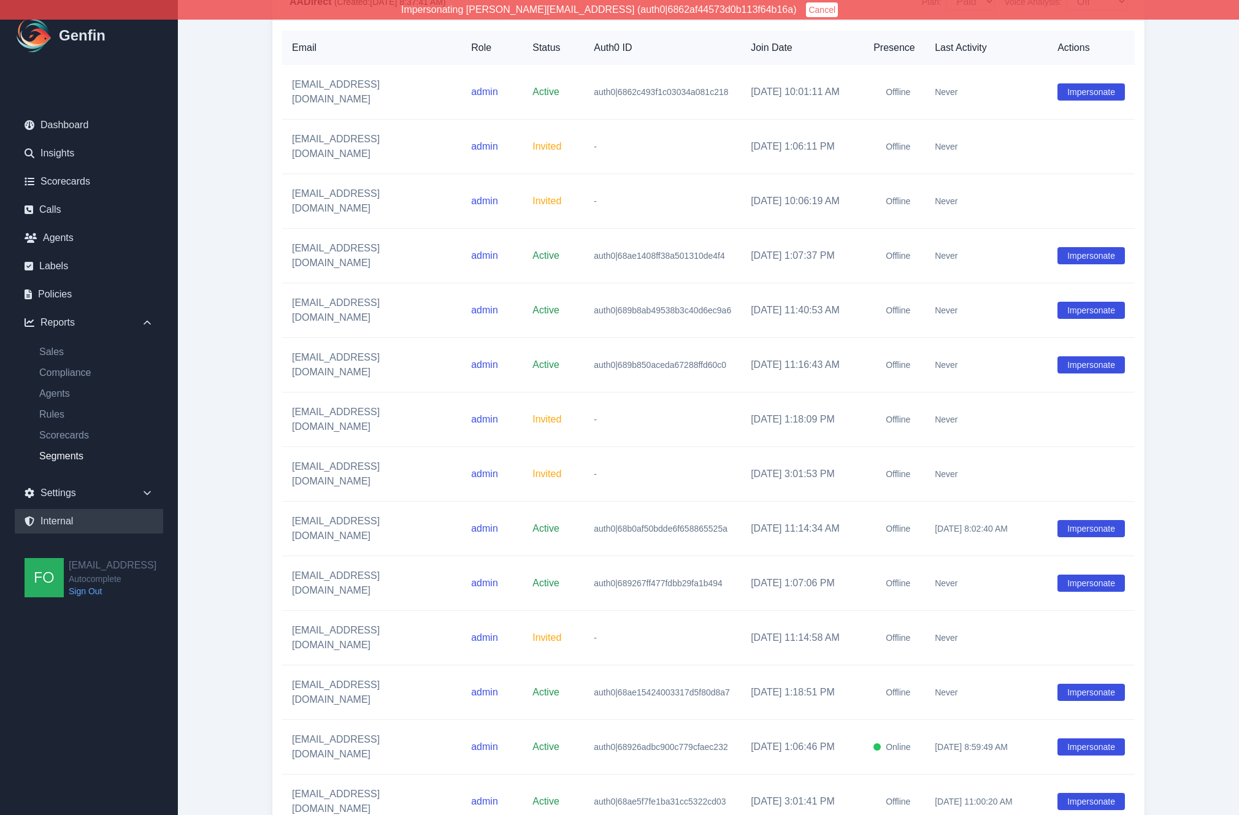
click at [77, 459] on link "Segments" at bounding box center [96, 456] width 134 height 15
select select "14"
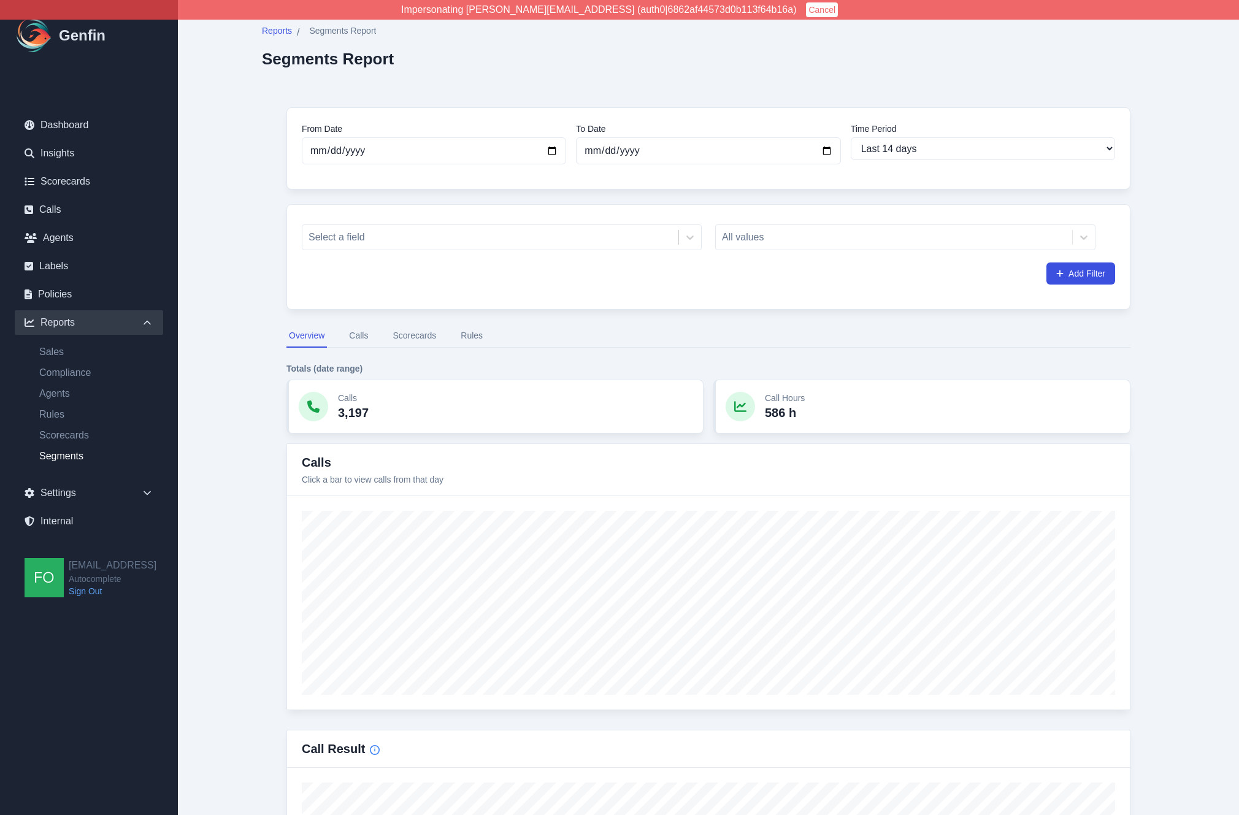
click at [413, 339] on button "Scorecards" at bounding box center [414, 335] width 48 height 23
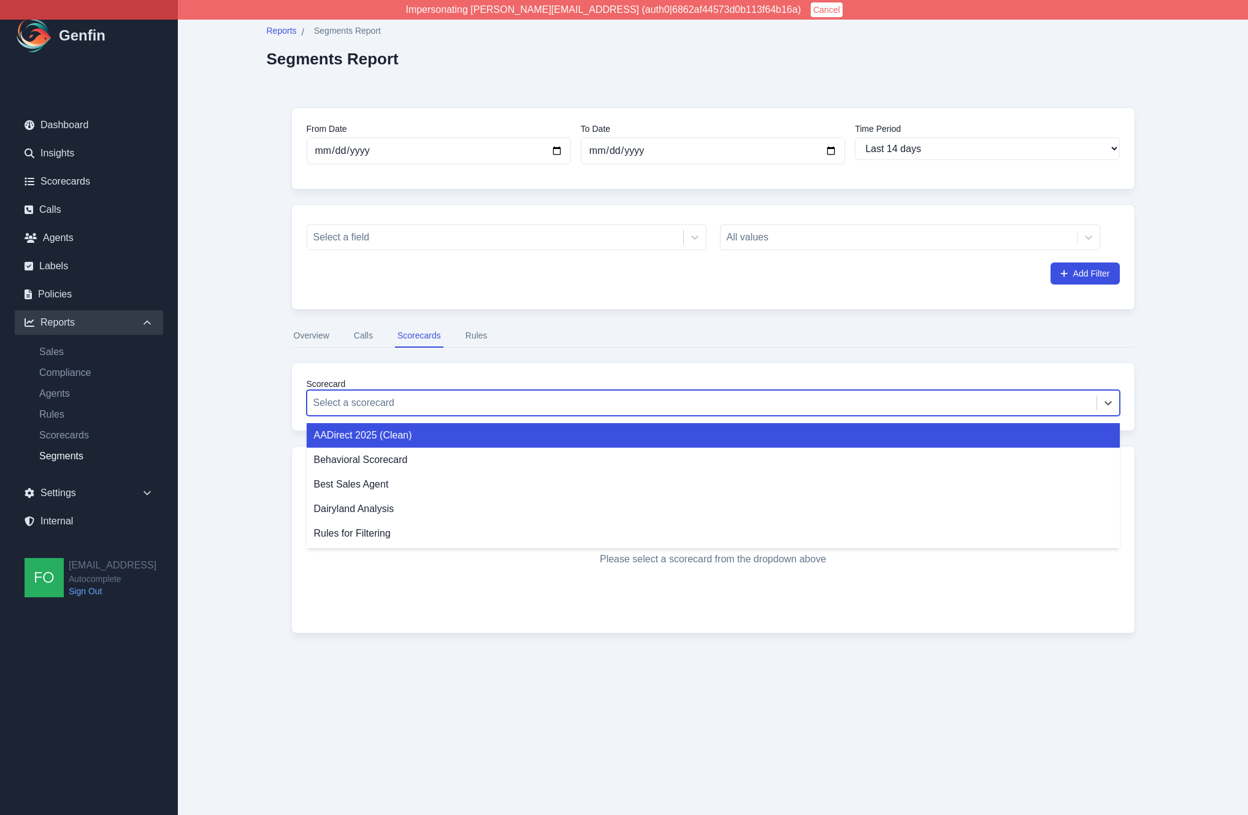
click at [388, 405] on div at bounding box center [701, 402] width 777 height 17
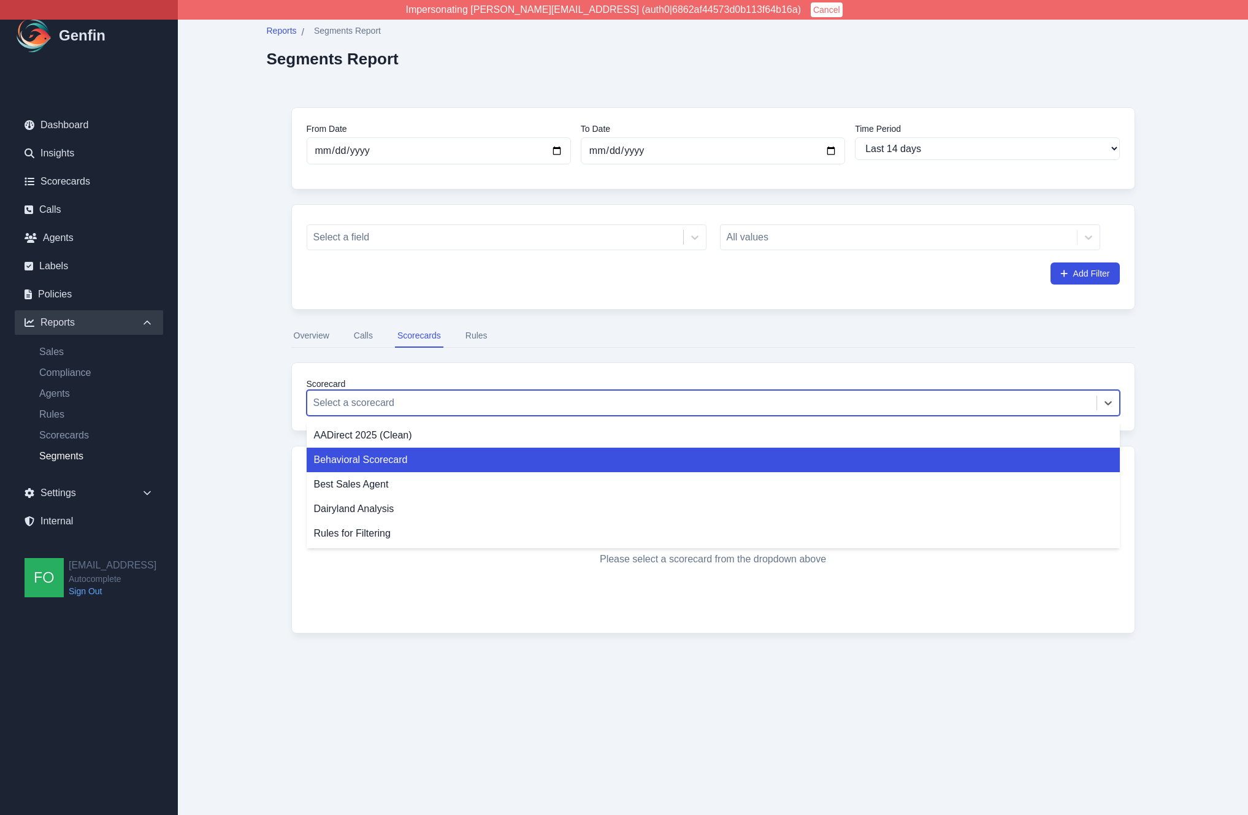
click at [381, 461] on div "Behavioral Scorecard" at bounding box center [713, 460] width 813 height 25
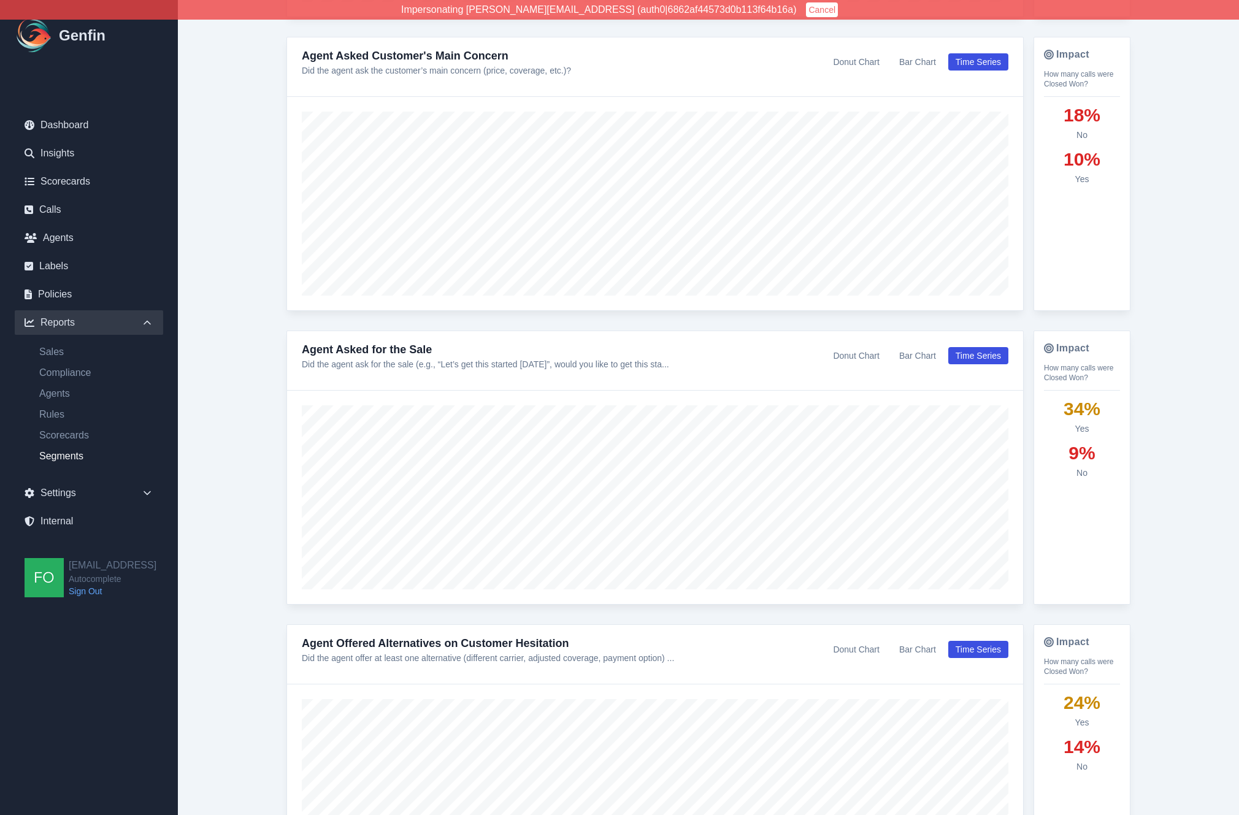
scroll to position [1588, 0]
drag, startPoint x: 243, startPoint y: 189, endPoint x: 242, endPoint y: 165, distance: 23.9
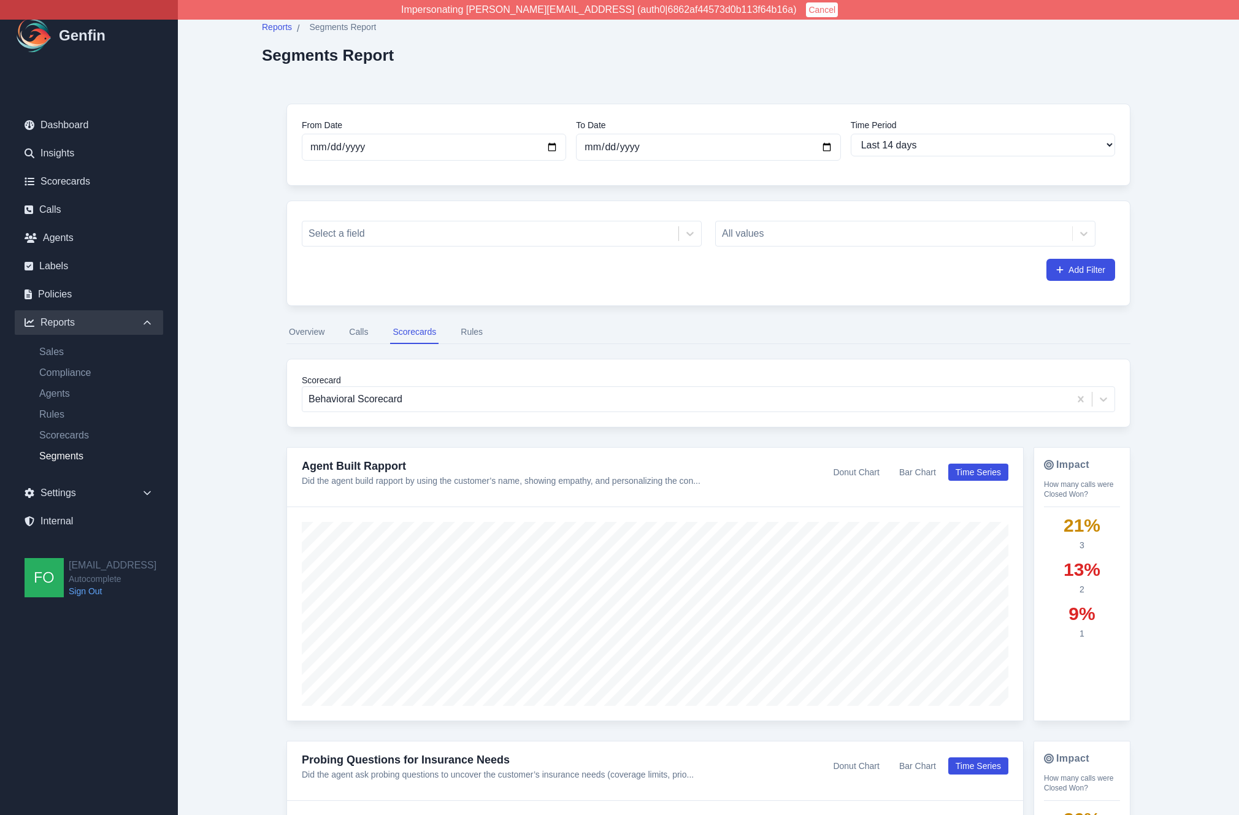
scroll to position [0, 0]
